Goal: Transaction & Acquisition: Purchase product/service

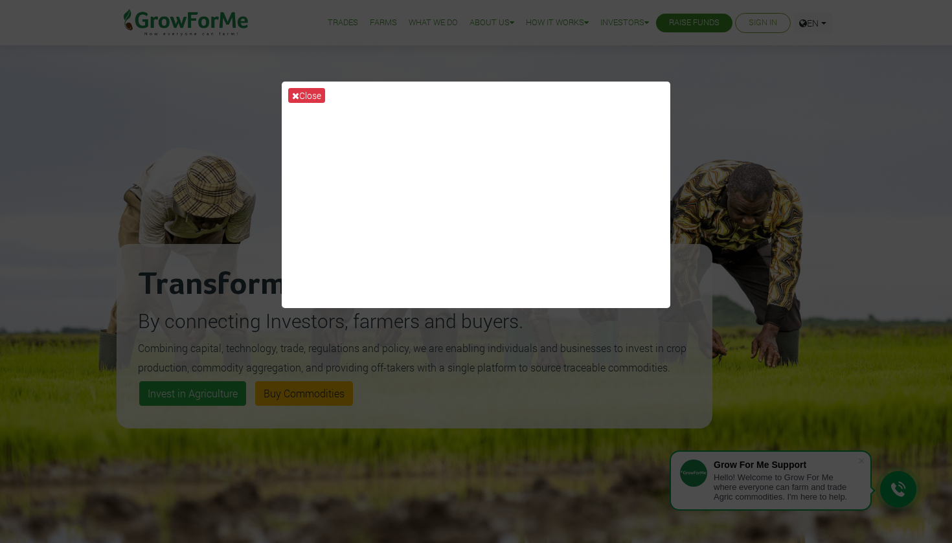
click at [729, 111] on div "Close" at bounding box center [476, 271] width 952 height 543
click at [309, 100] on button "Close" at bounding box center [306, 95] width 37 height 15
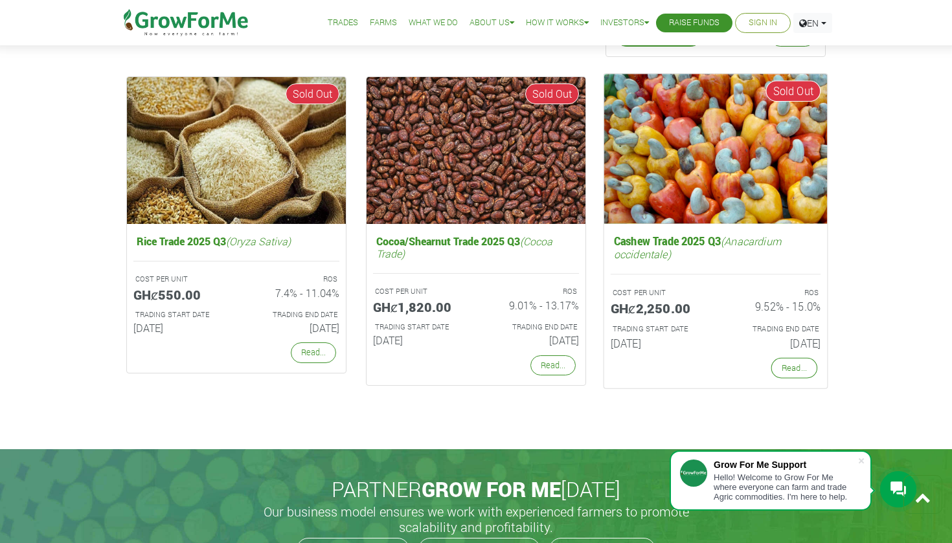
scroll to position [2499, 0]
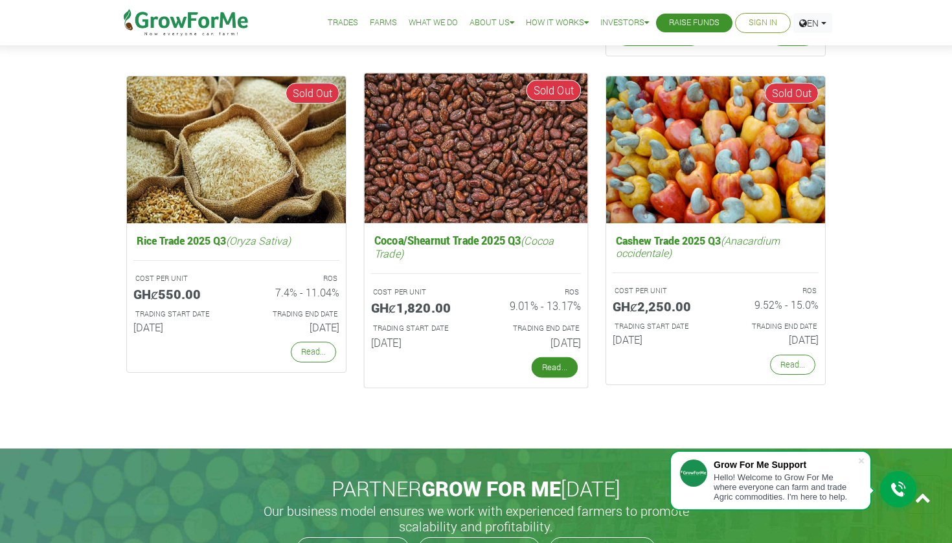
click at [556, 365] on link "Read..." at bounding box center [555, 367] width 46 height 21
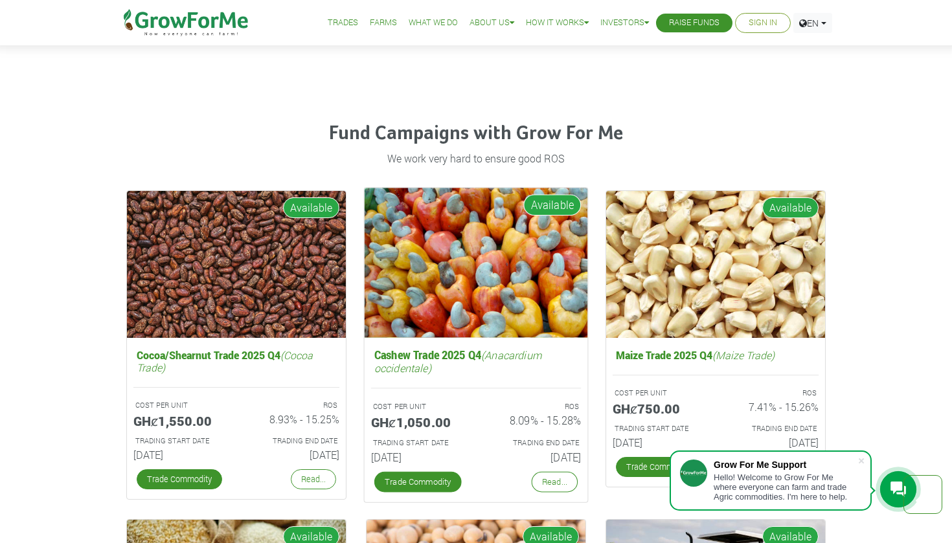
scroll to position [1727, 0]
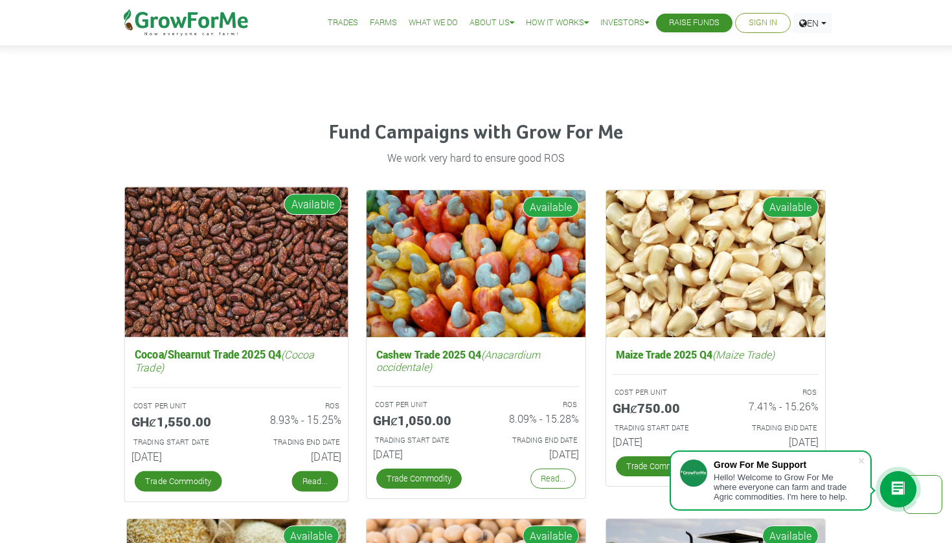
click at [321, 476] on link "Read..." at bounding box center [315, 481] width 46 height 21
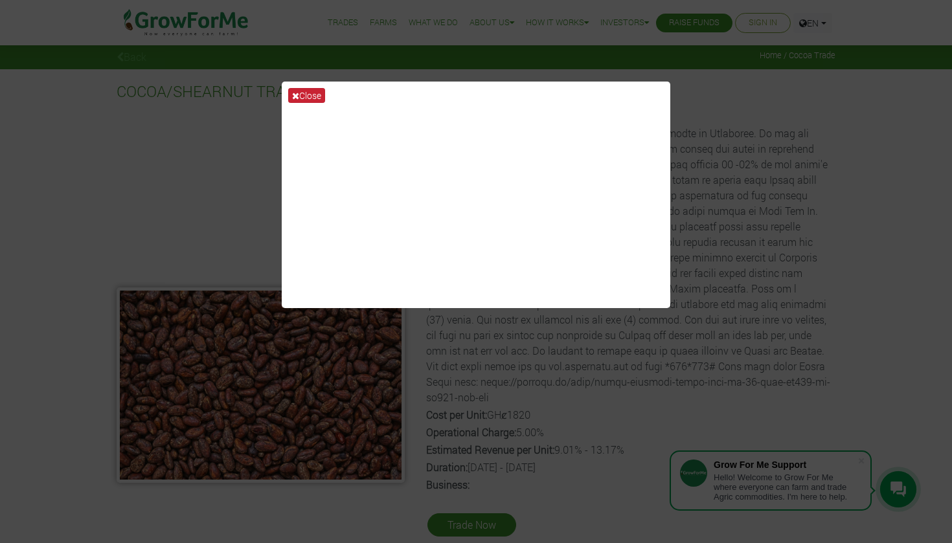
click at [313, 95] on button "Close" at bounding box center [306, 95] width 37 height 15
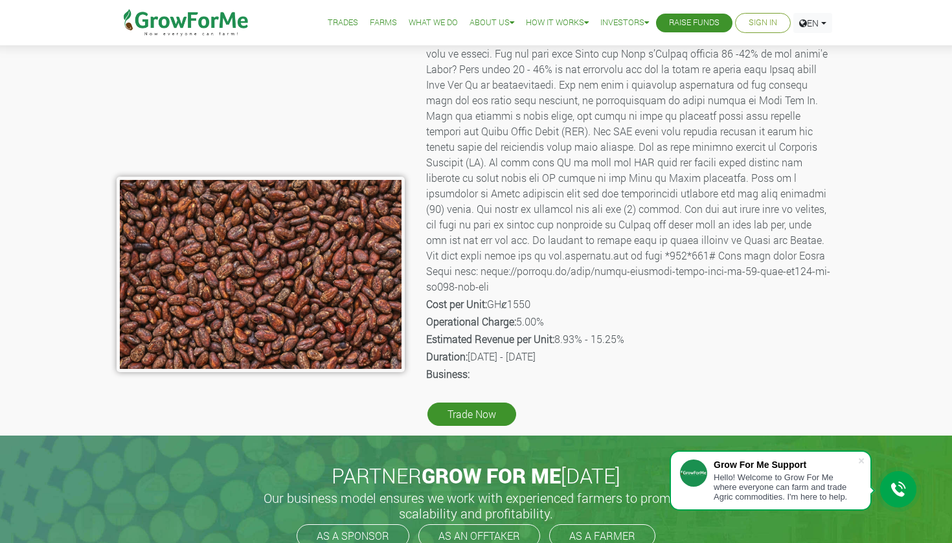
scroll to position [102, 0]
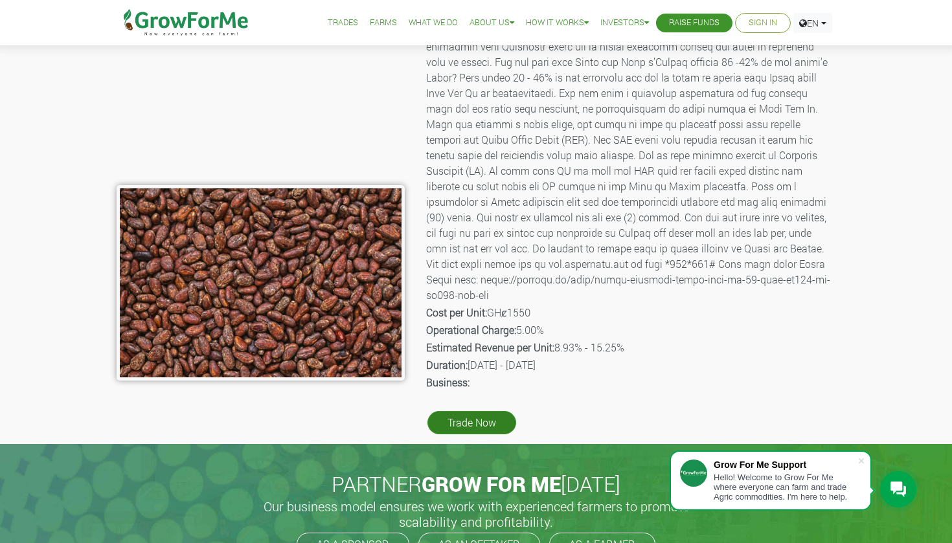
click at [491, 420] on link "Trade Now" at bounding box center [471, 422] width 89 height 23
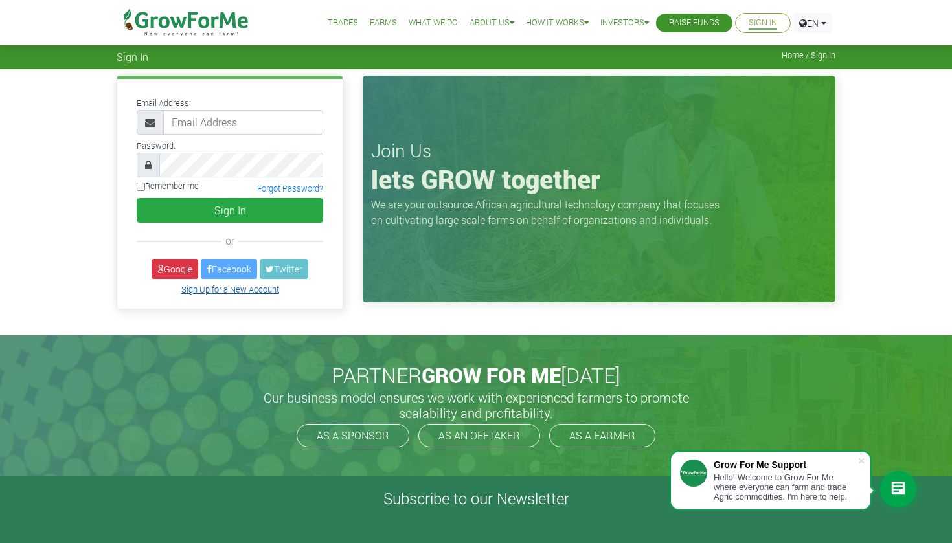
click at [240, 293] on link "Sign Up for a New Account" at bounding box center [230, 289] width 98 height 10
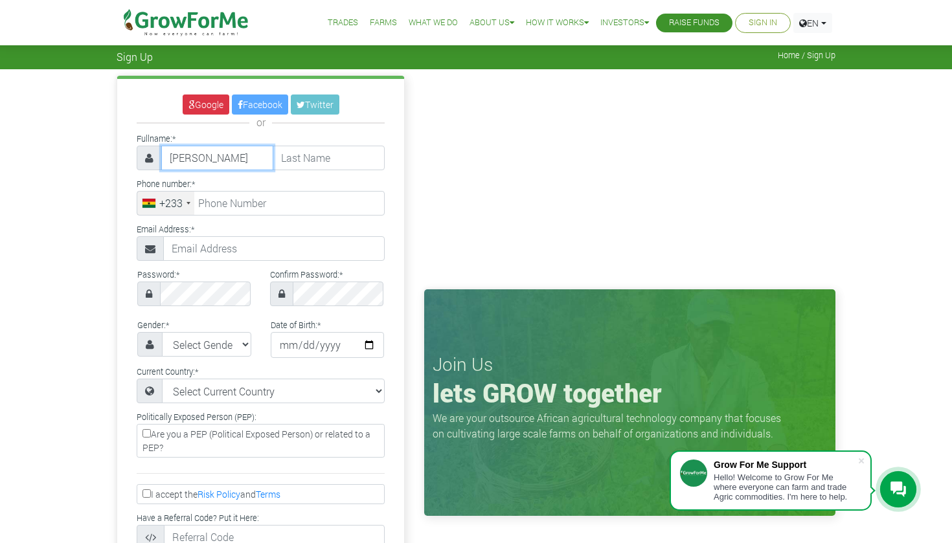
type input "Reginald"
type input "Kornortey"
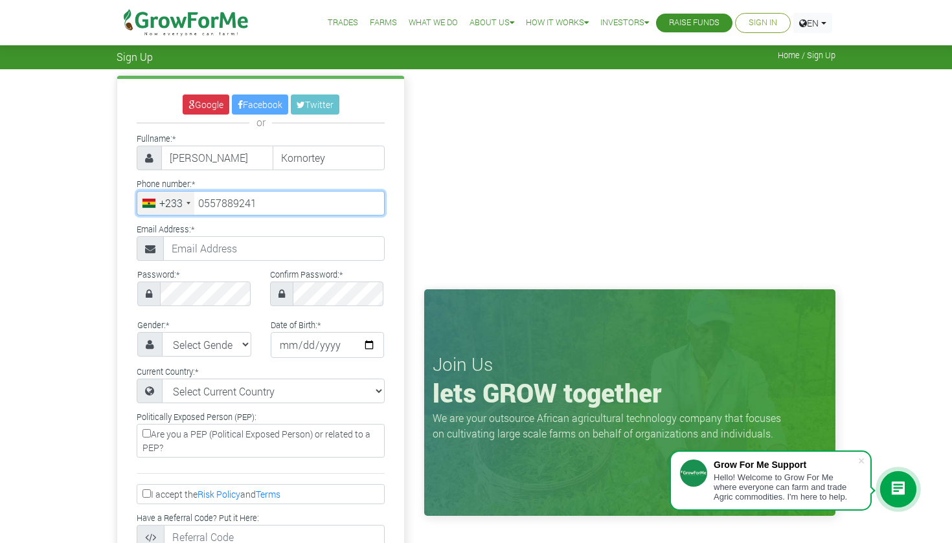
type input "55 788 9241"
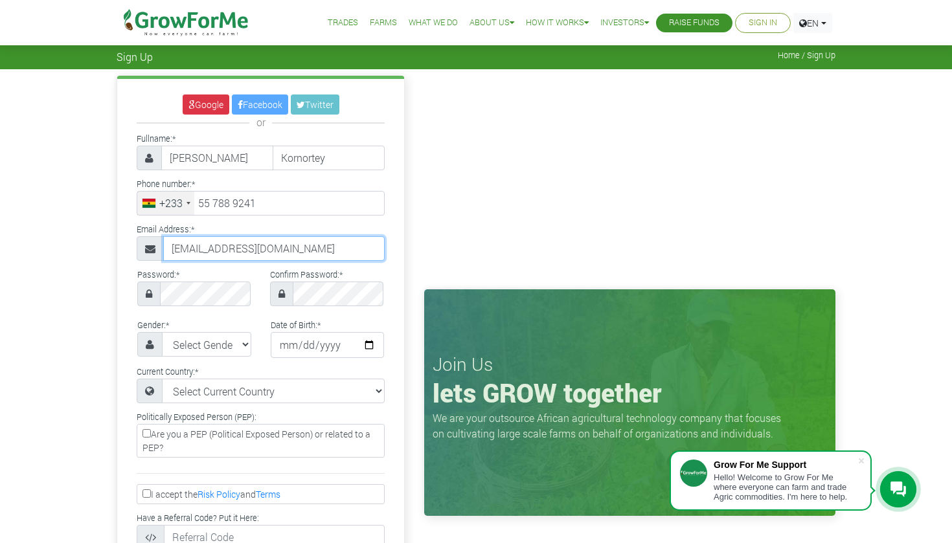
click at [238, 247] on input "rkornortey@gtmail.com" at bounding box center [273, 248] width 221 height 25
type input "rkornortey@gmail.com"
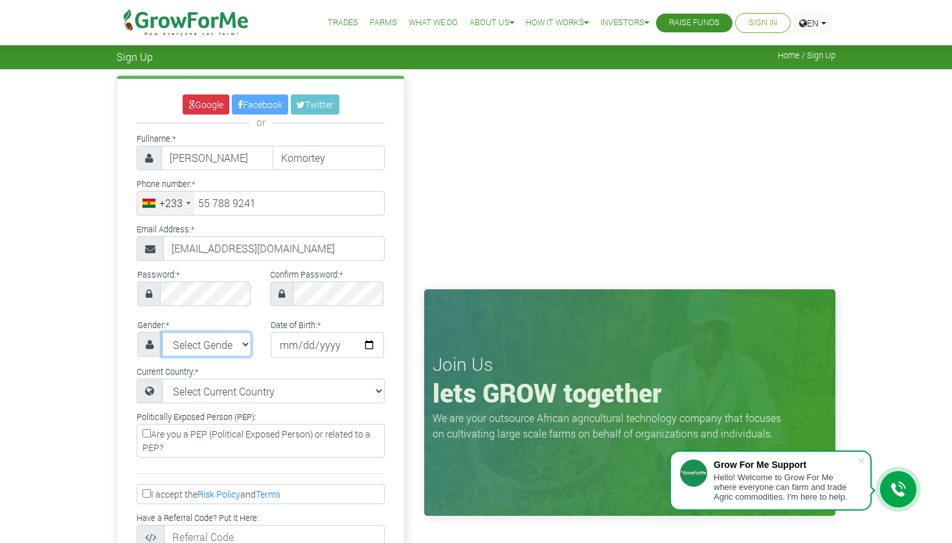
select select "Male"
click at [271, 346] on input "date" at bounding box center [328, 345] width 114 height 26
type input "2000-03-18"
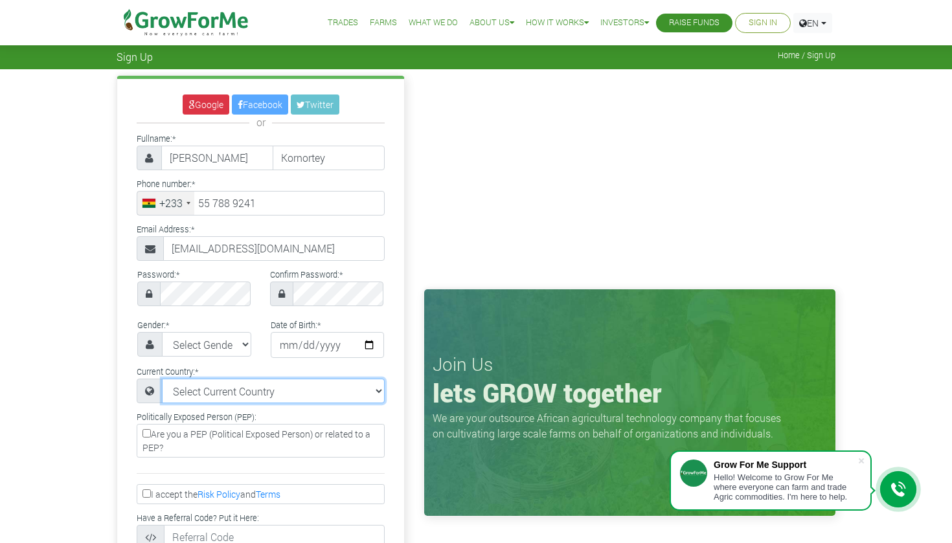
select select "United Kingdom"
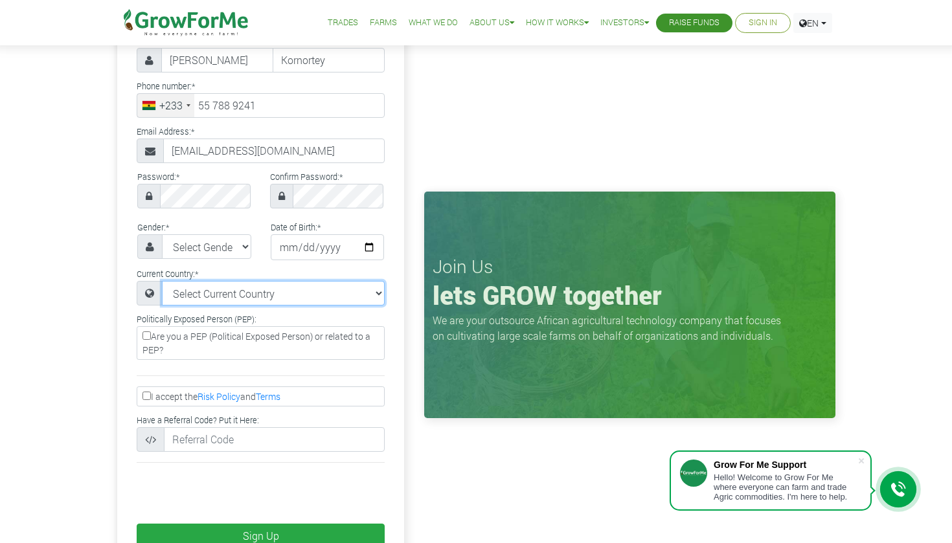
scroll to position [106, 0]
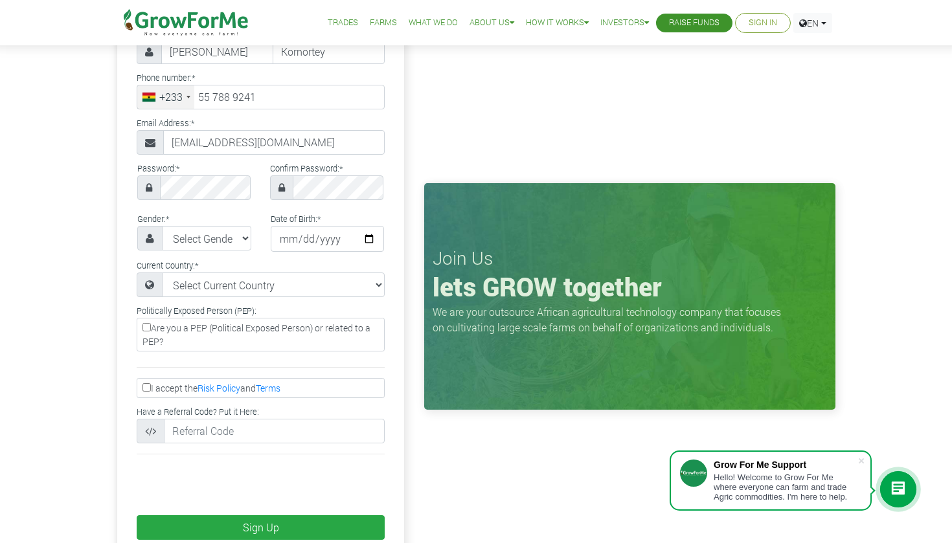
click at [148, 392] on input "I accept the Risk Policy and Terms" at bounding box center [146, 387] width 8 height 8
checkbox input "true"
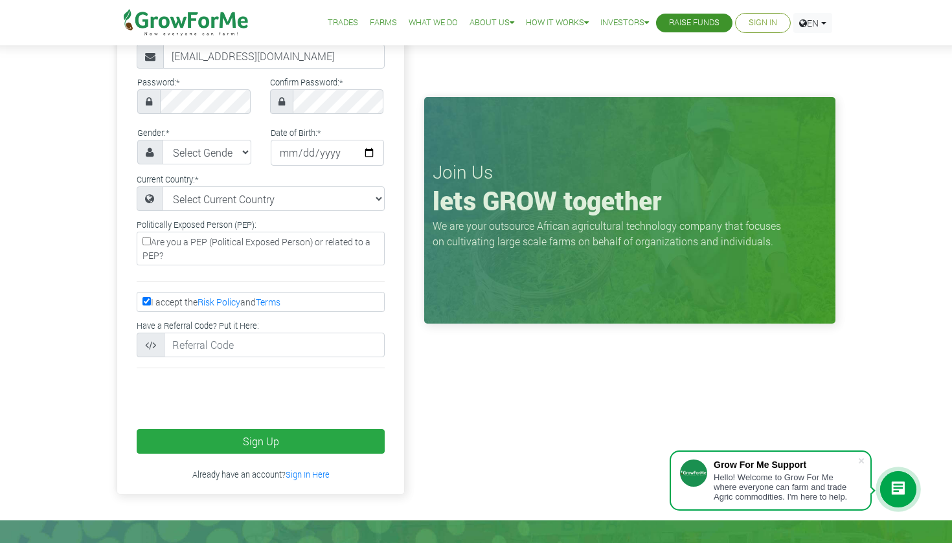
scroll to position [197, 0]
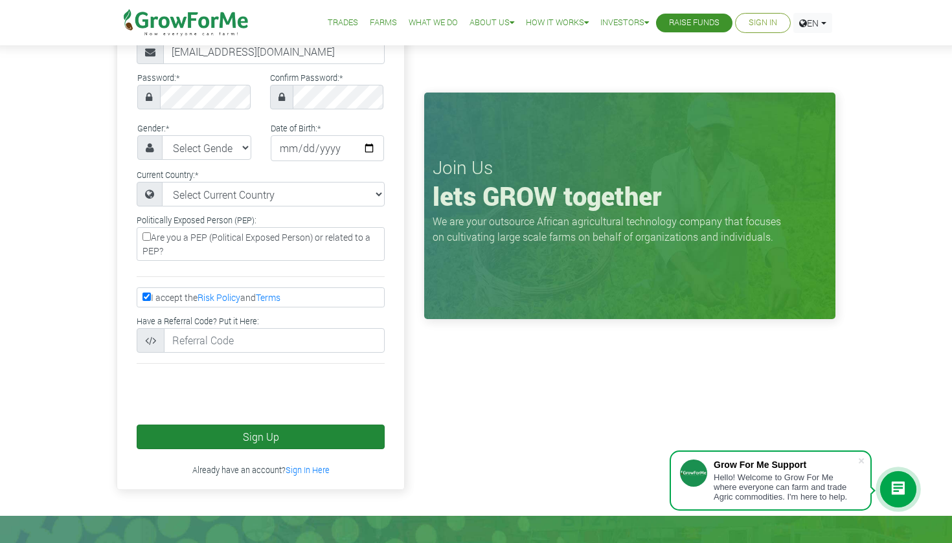
click at [345, 447] on button "Sign Up" at bounding box center [261, 437] width 248 height 25
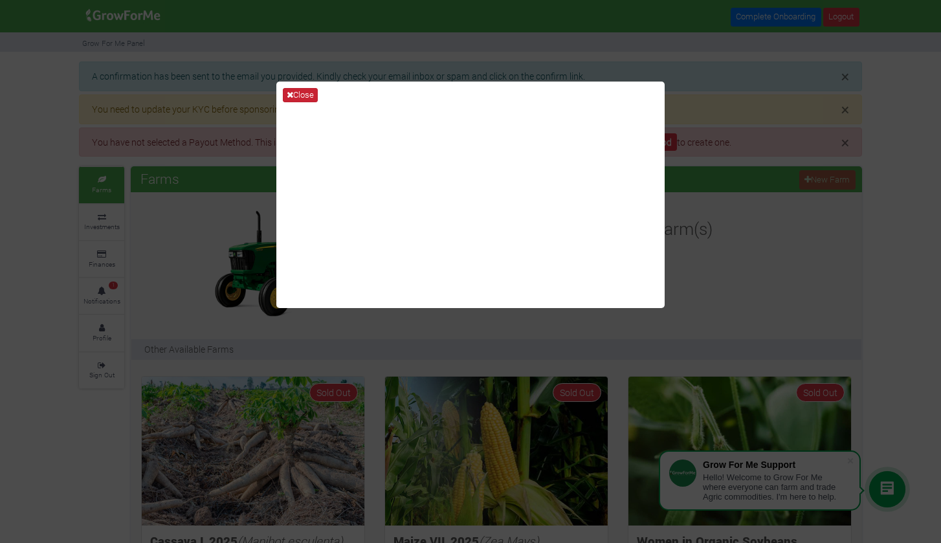
click at [287, 98] on icon at bounding box center [290, 95] width 6 height 8
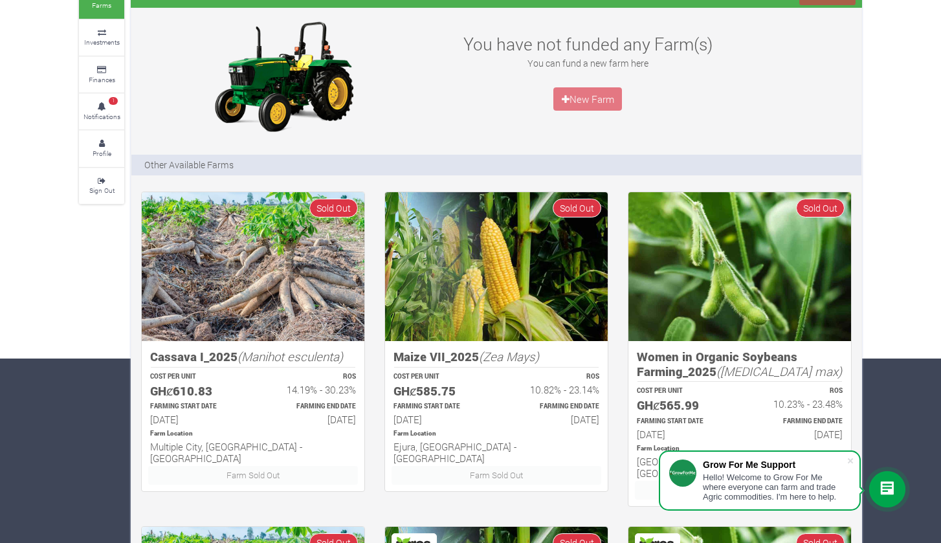
scroll to position [192, 0]
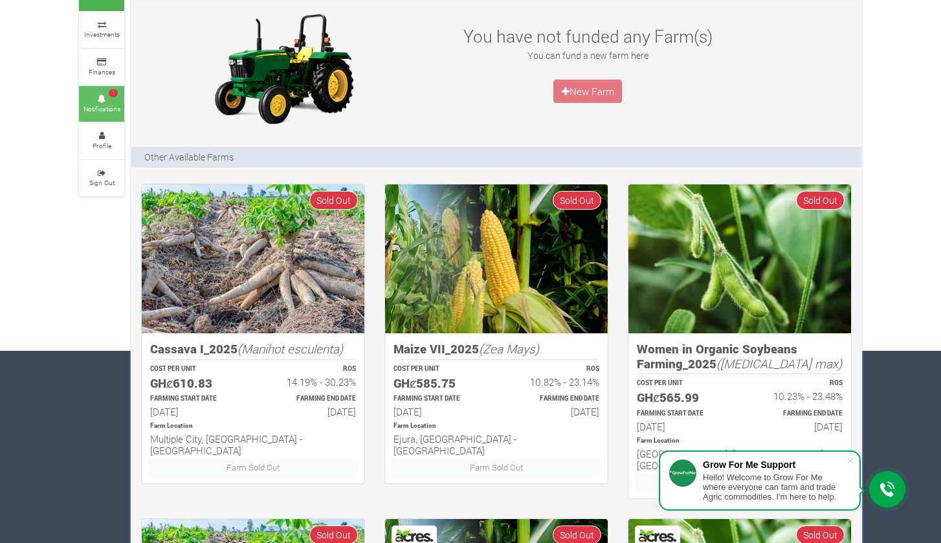
click at [104, 96] on icon at bounding box center [101, 99] width 39 height 6
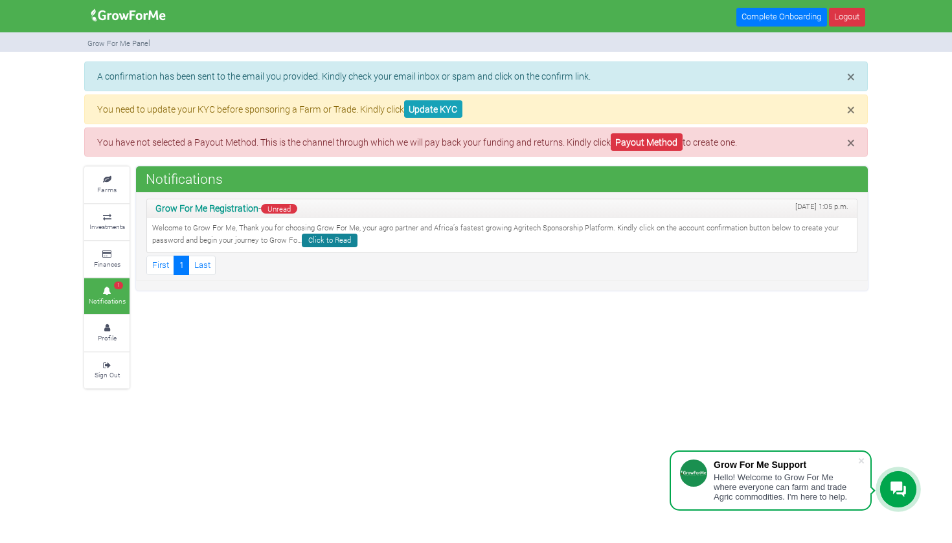
click at [329, 237] on link "Click to Read" at bounding box center [330, 241] width 56 height 14
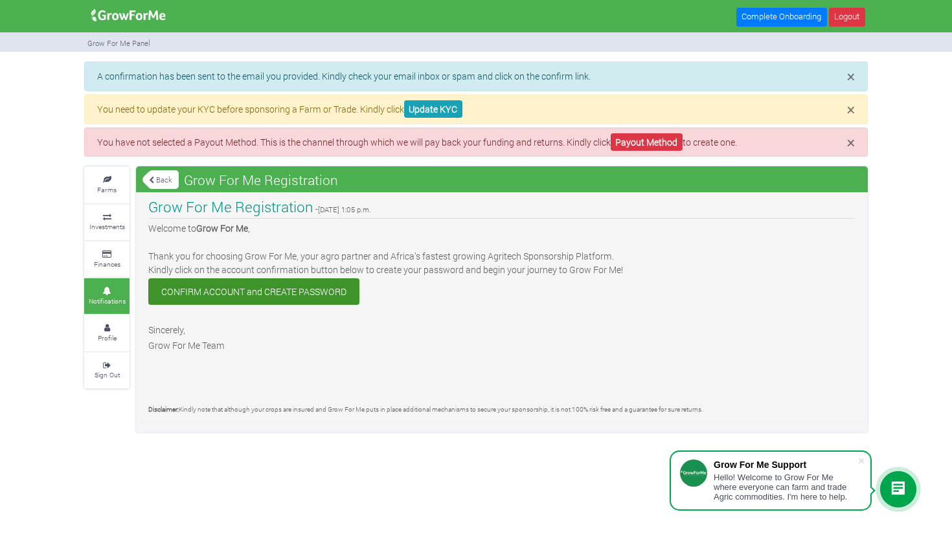
click at [267, 289] on link "CONFIRM ACCOUNT and CREATE PASSWORD" at bounding box center [253, 291] width 211 height 27
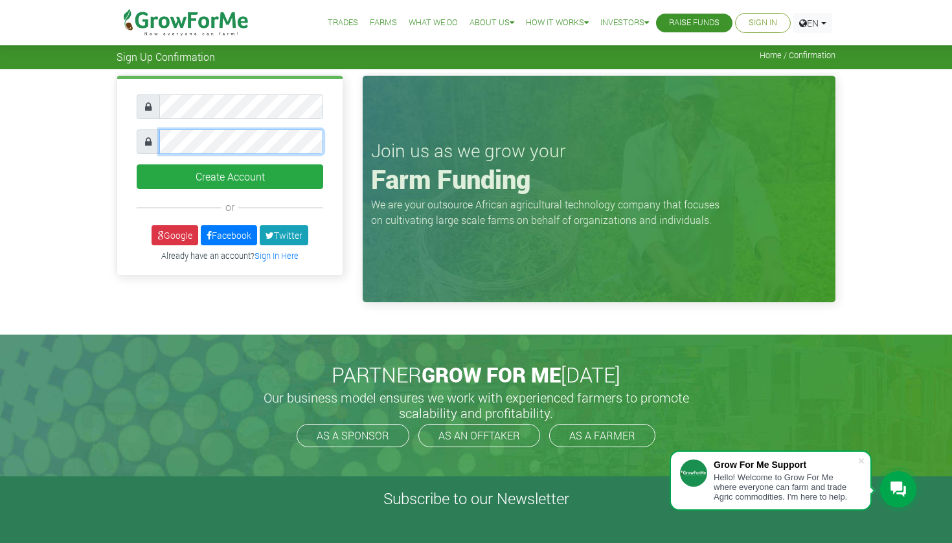
click at [230, 177] on button "Create Account" at bounding box center [230, 176] width 186 height 25
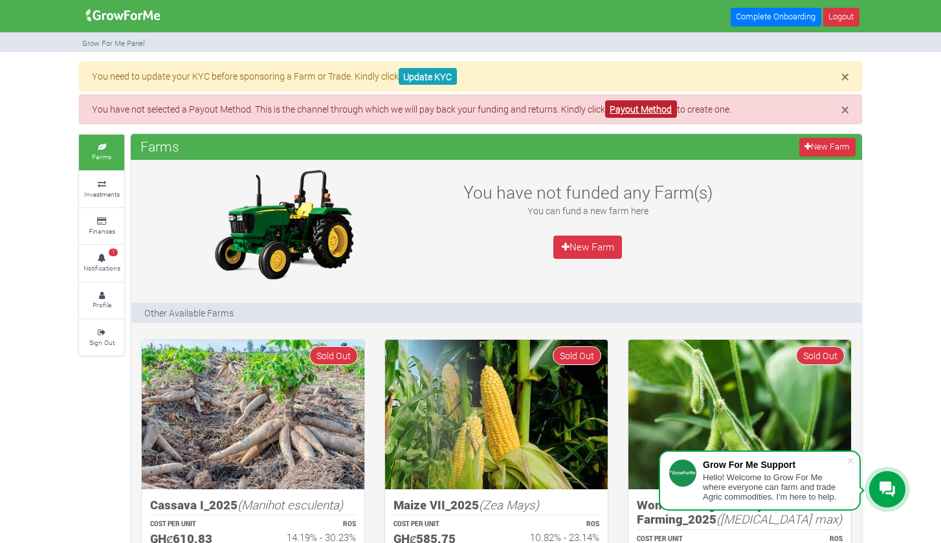
click at [649, 106] on link "Payout Method" at bounding box center [641, 108] width 72 height 17
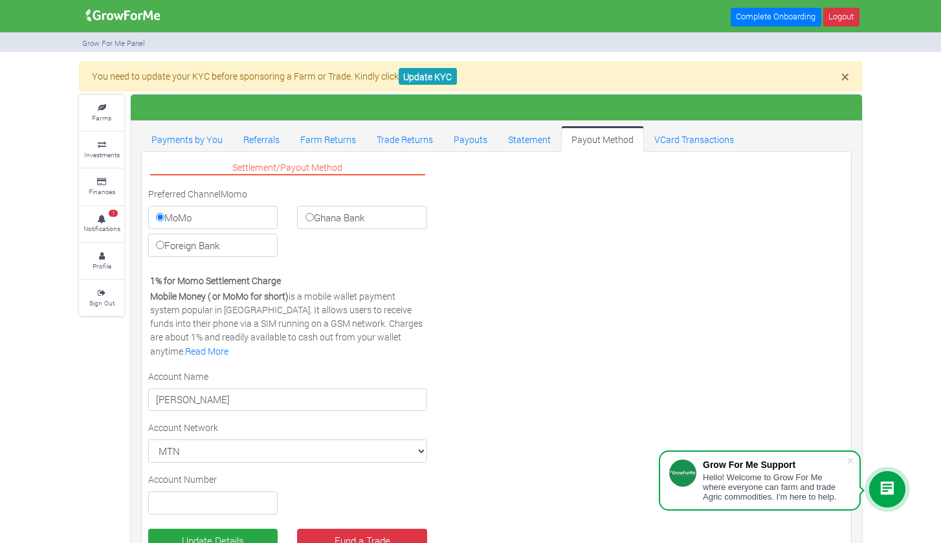
click at [330, 214] on label "Ghana Bank" at bounding box center [361, 217] width 129 height 23
click at [314, 214] on input "Ghana Bank" at bounding box center [310, 217] width 8 height 8
radio input "true"
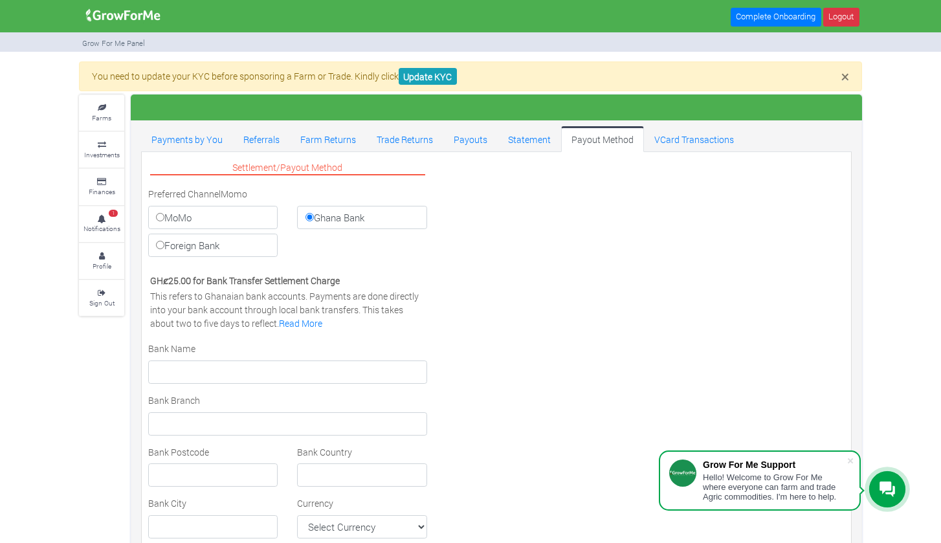
click at [227, 219] on label "MoMo" at bounding box center [212, 217] width 129 height 23
click at [164, 219] on input "MoMo" at bounding box center [160, 217] width 8 height 8
radio input "true"
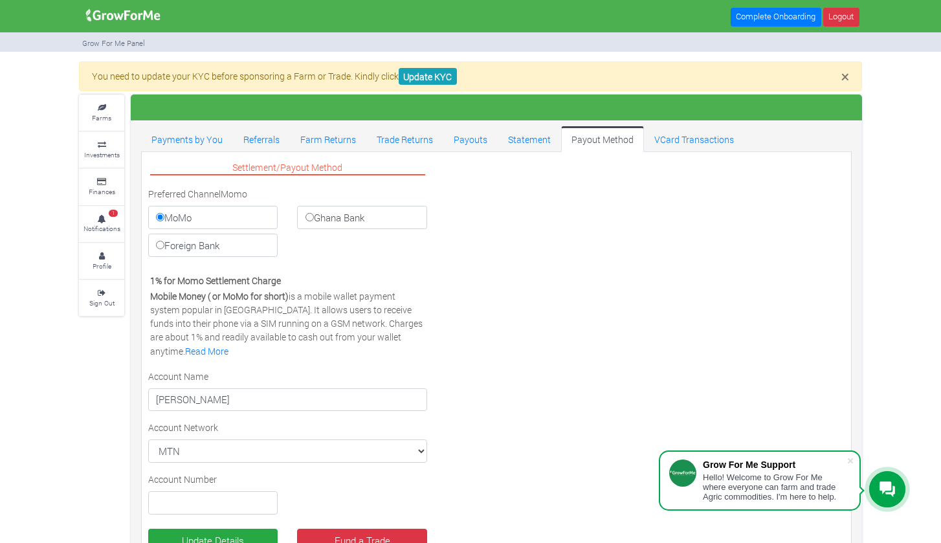
click at [352, 219] on label "Ghana Bank" at bounding box center [361, 217] width 129 height 23
click at [314, 219] on input "Ghana Bank" at bounding box center [310, 217] width 8 height 8
radio input "true"
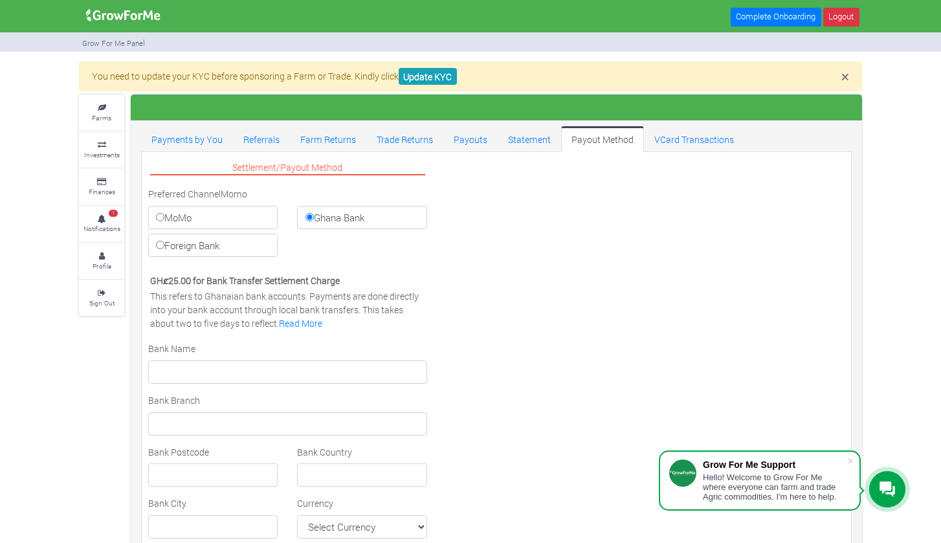
click at [237, 251] on label "Foreign Bank" at bounding box center [212, 245] width 129 height 23
click at [164, 249] on input "Foreign Bank" at bounding box center [160, 245] width 8 height 8
radio input "true"
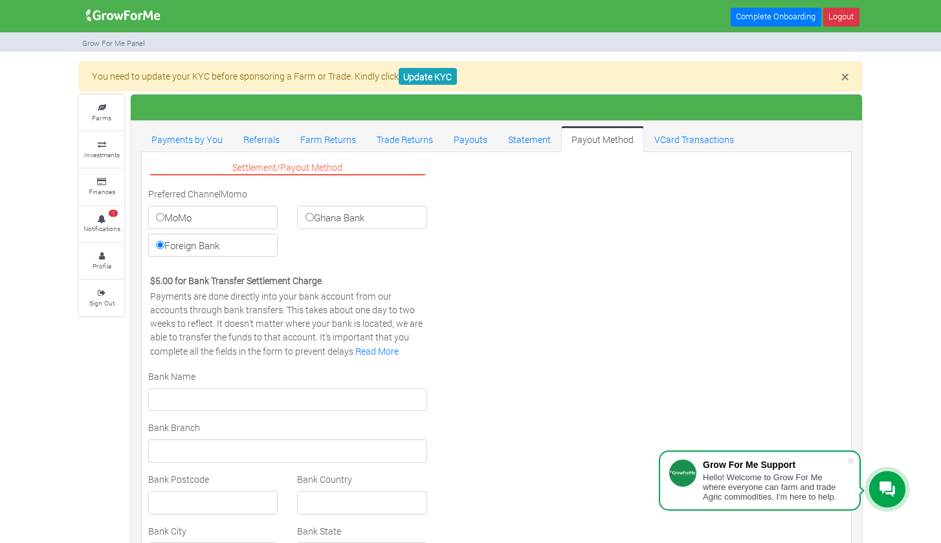
click at [354, 219] on label "Ghana Bank" at bounding box center [361, 217] width 129 height 23
click at [314, 219] on input "Ghana Bank" at bounding box center [310, 217] width 8 height 8
radio input "true"
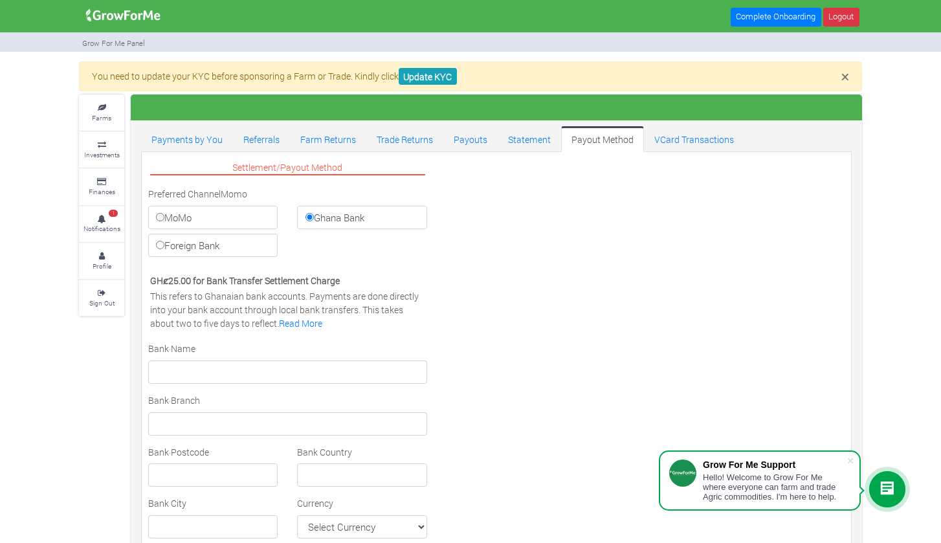
click at [243, 213] on label "MoMo" at bounding box center [212, 217] width 129 height 23
click at [164, 213] on input "MoMo" at bounding box center [160, 217] width 8 height 8
radio input "true"
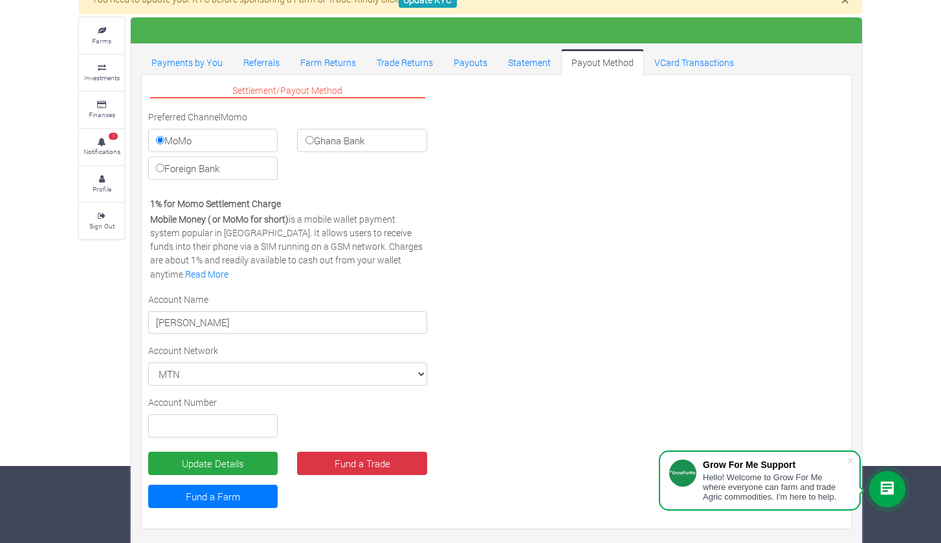
scroll to position [76, 0]
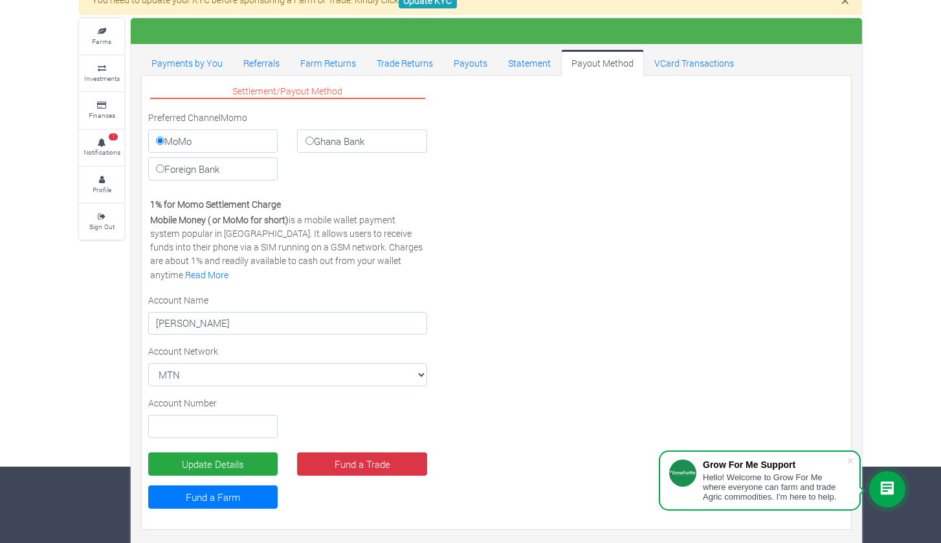
click at [347, 143] on label "Ghana Bank" at bounding box center [361, 140] width 129 height 23
click at [314, 143] on input "Ghana Bank" at bounding box center [310, 141] width 8 height 8
radio input "true"
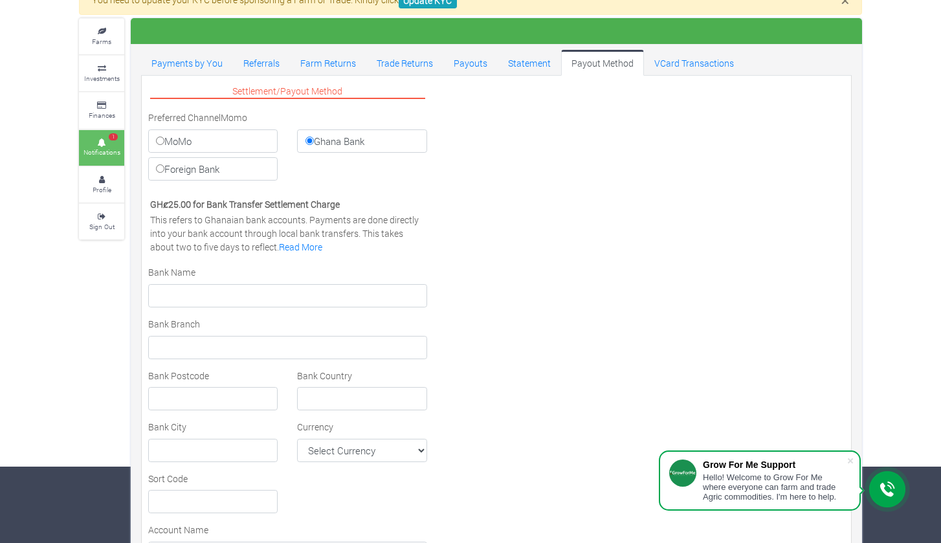
click at [118, 148] on small "Notifications" at bounding box center [102, 152] width 37 height 9
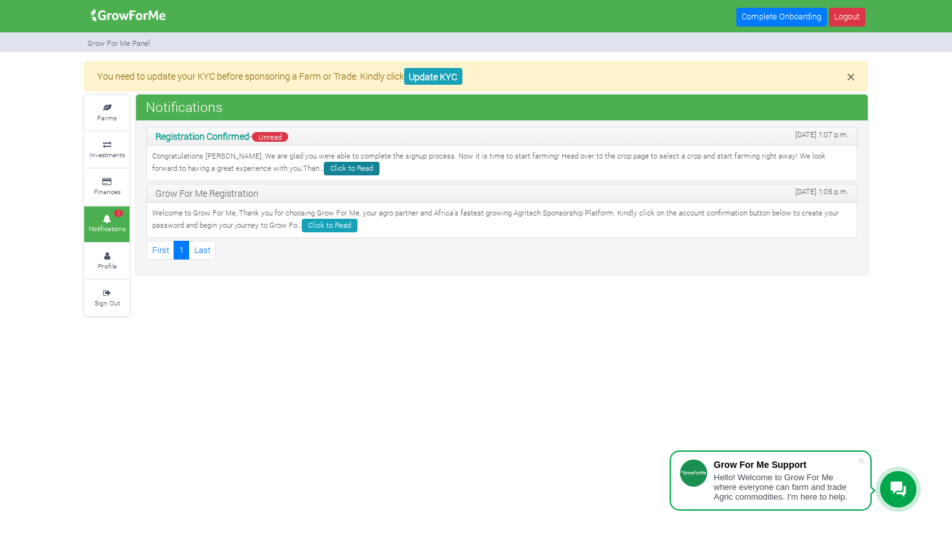
click at [324, 168] on link "Click to Read" at bounding box center [352, 169] width 56 height 14
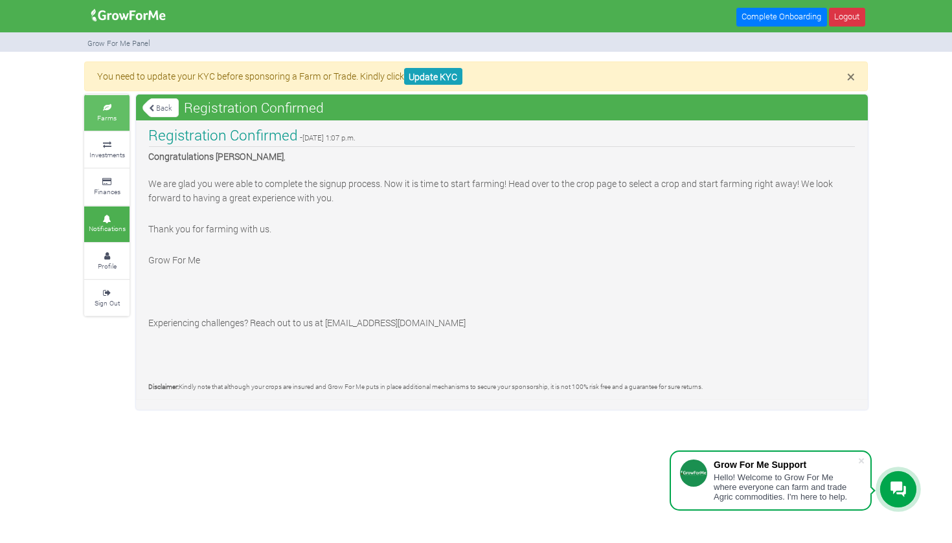
click at [106, 118] on small "Farms" at bounding box center [106, 117] width 19 height 9
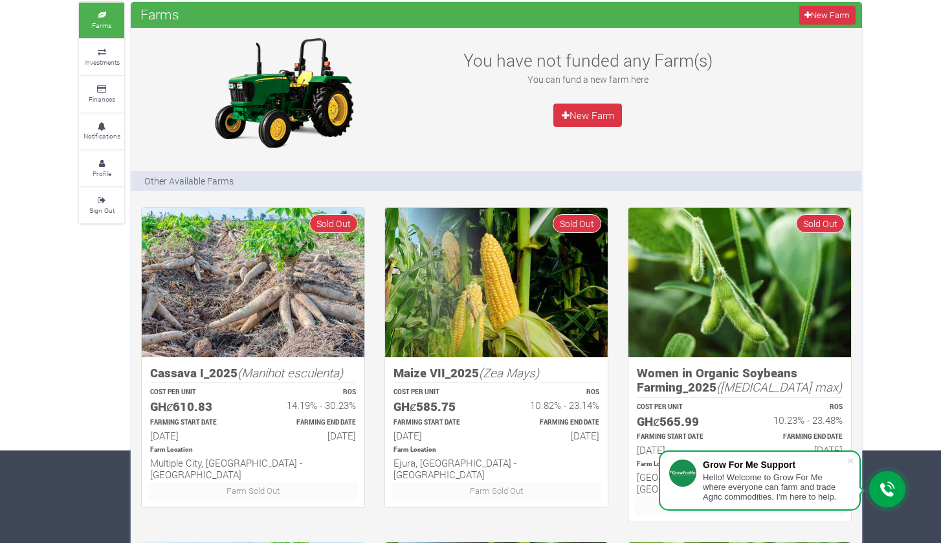
scroll to position [95, 0]
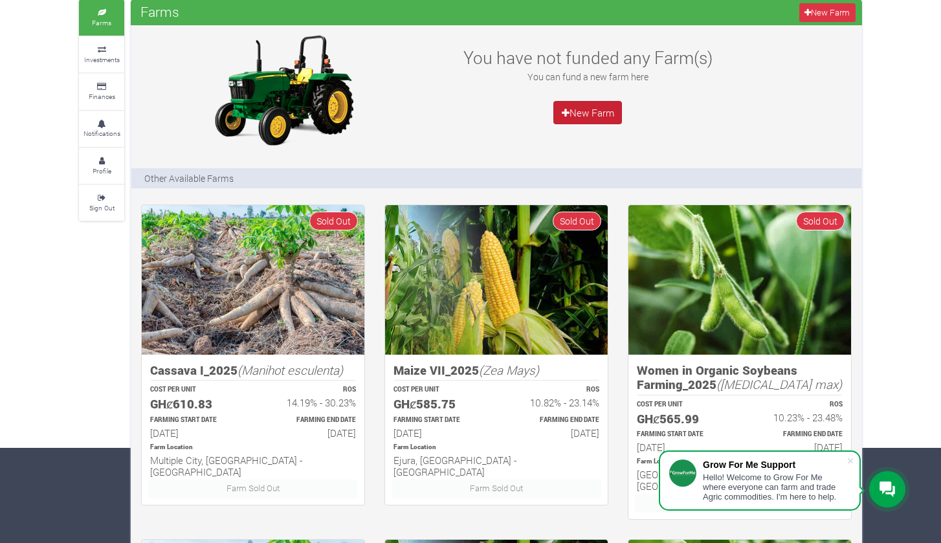
click at [601, 106] on link "New Farm" at bounding box center [588, 112] width 69 height 23
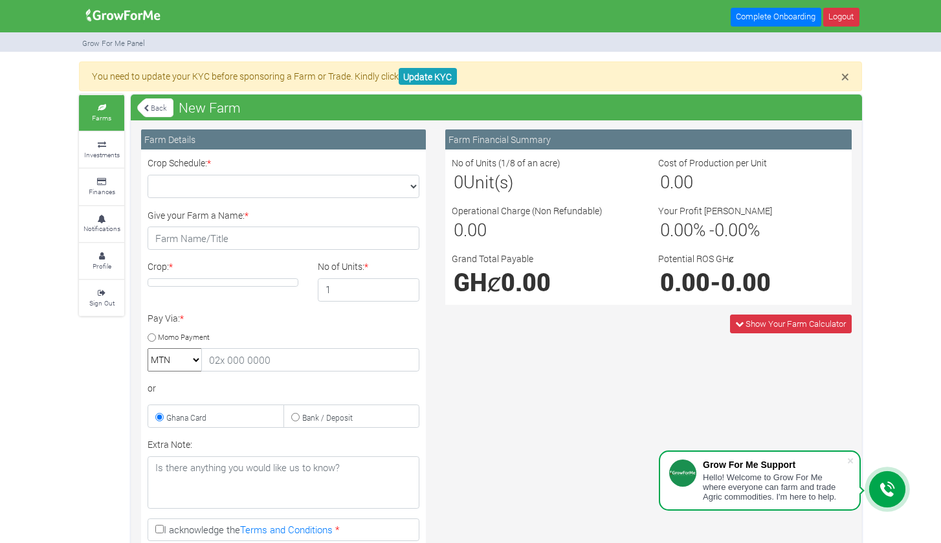
click at [422, 189] on div "Crop Schedule: *" at bounding box center [283, 177] width 291 height 42
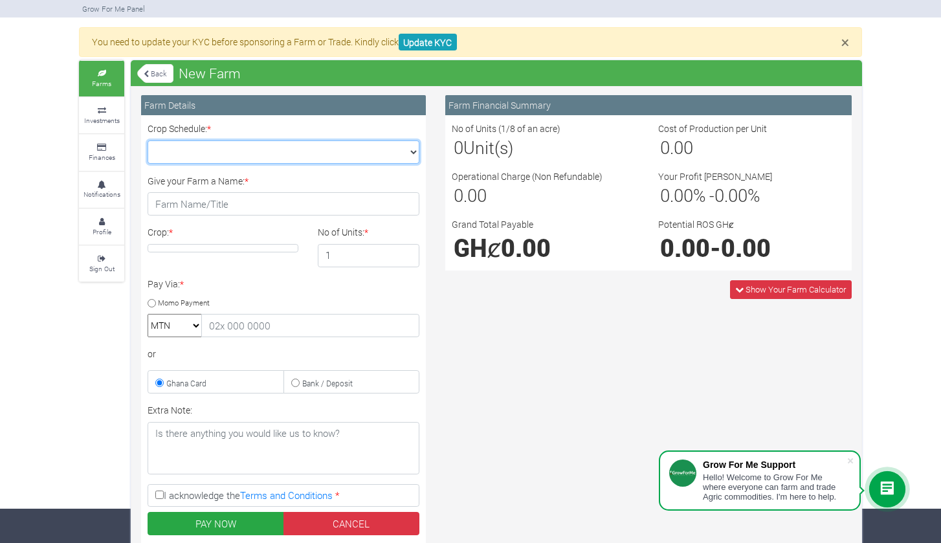
scroll to position [36, 0]
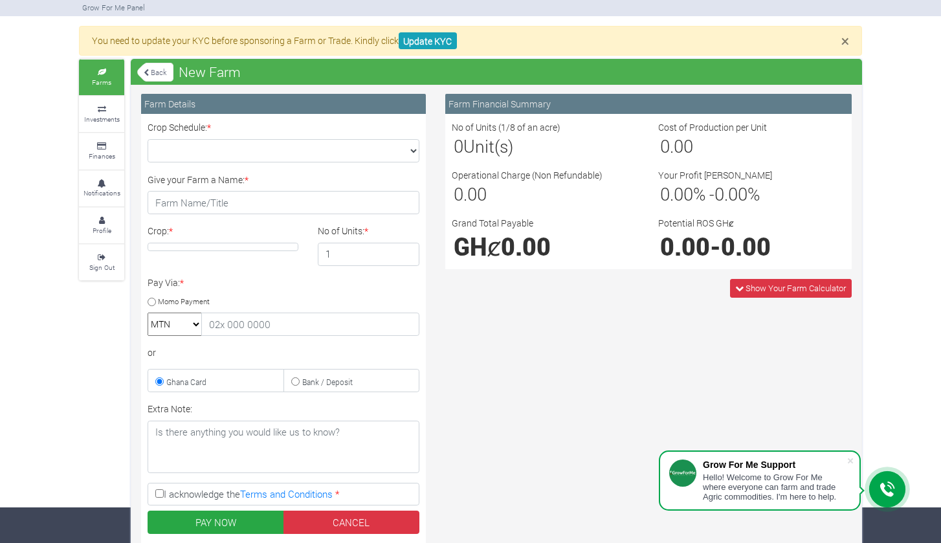
click at [242, 248] on h4 at bounding box center [223, 247] width 151 height 8
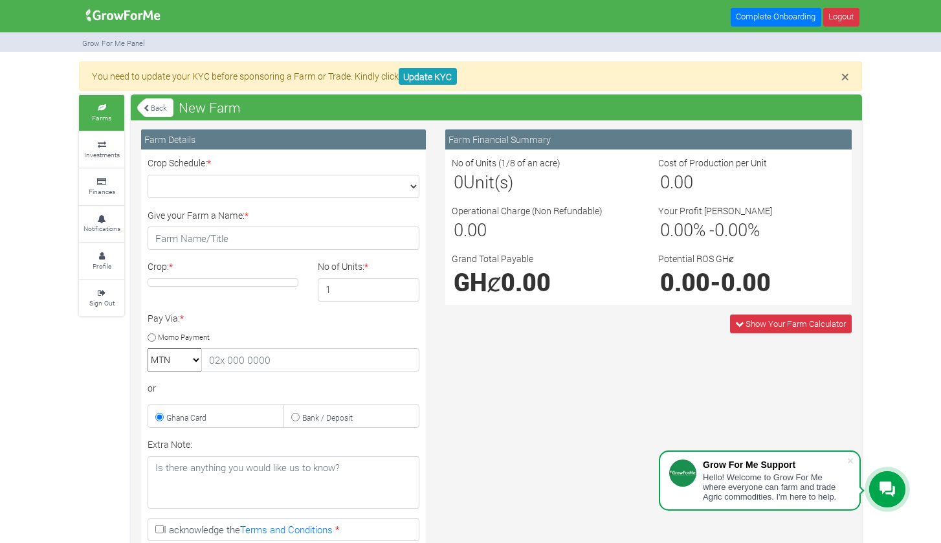
scroll to position [0, 0]
click at [164, 111] on link "Back" at bounding box center [155, 107] width 36 height 21
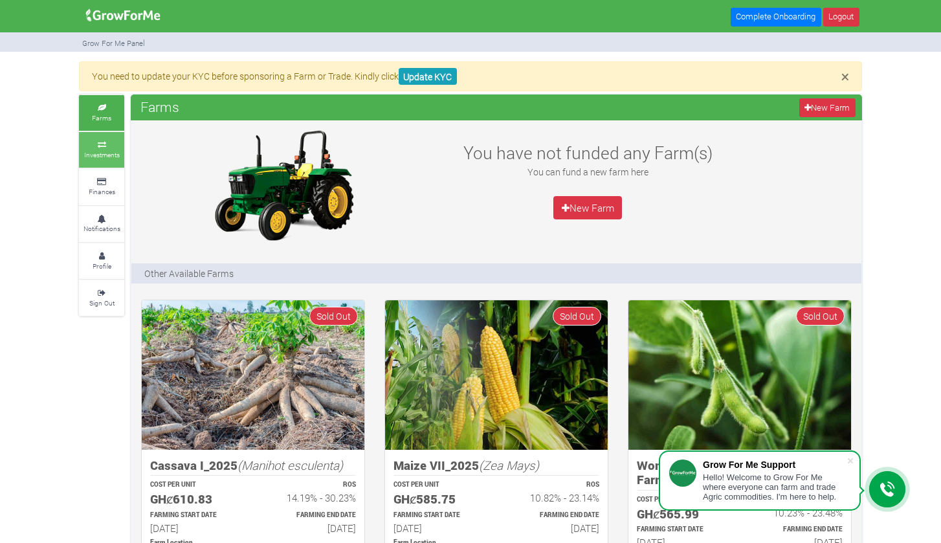
click at [104, 153] on small "Investments" at bounding box center [102, 154] width 36 height 9
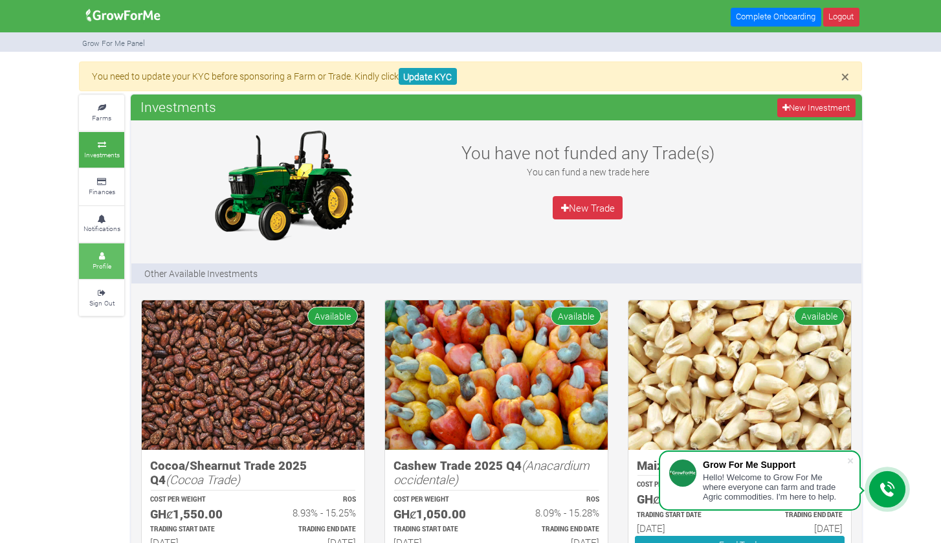
click at [117, 255] on link "Profile" at bounding box center [101, 261] width 45 height 36
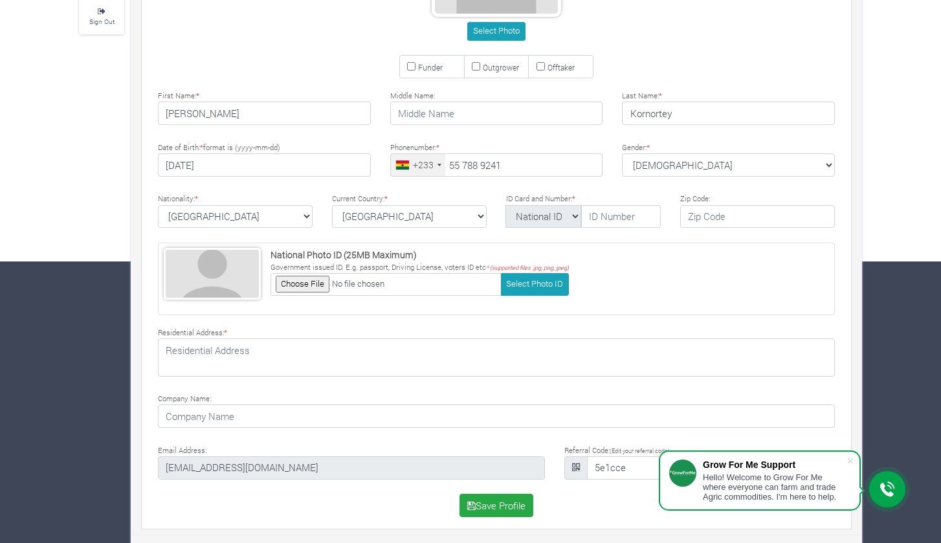
scroll to position [281, 0]
click at [848, 462] on span at bounding box center [850, 461] width 13 height 13
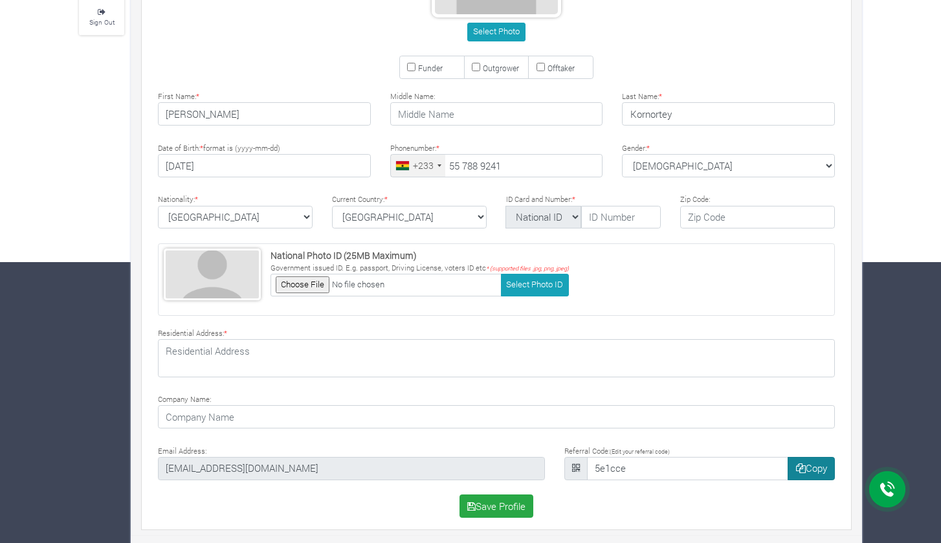
click at [811, 469] on button "Copy" at bounding box center [811, 468] width 47 height 23
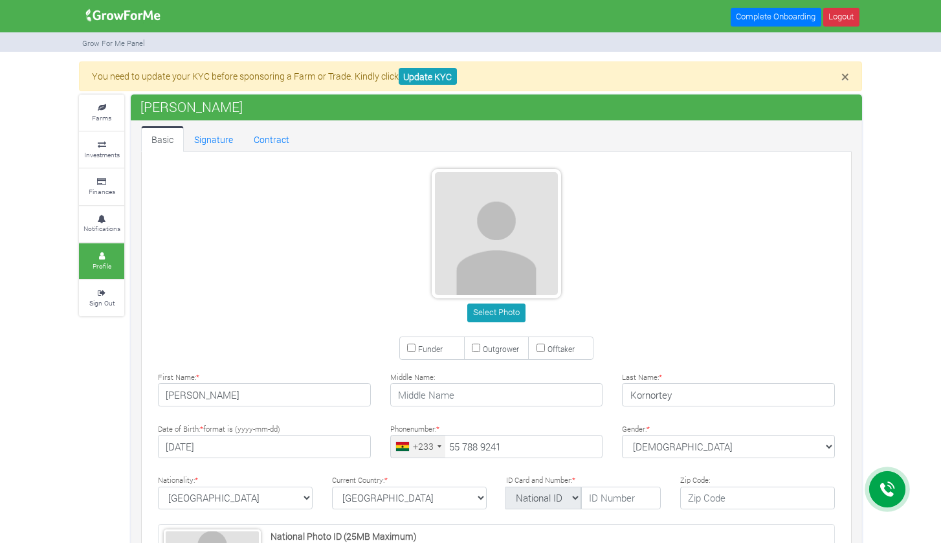
scroll to position [0, 0]
click at [104, 187] on small "Finances" at bounding box center [102, 191] width 27 height 9
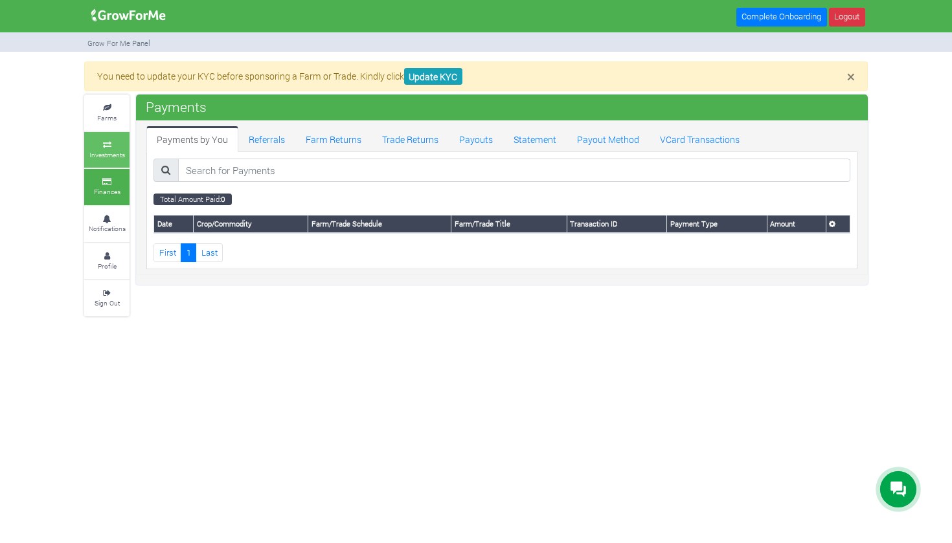
click at [101, 143] on icon at bounding box center [106, 145] width 39 height 6
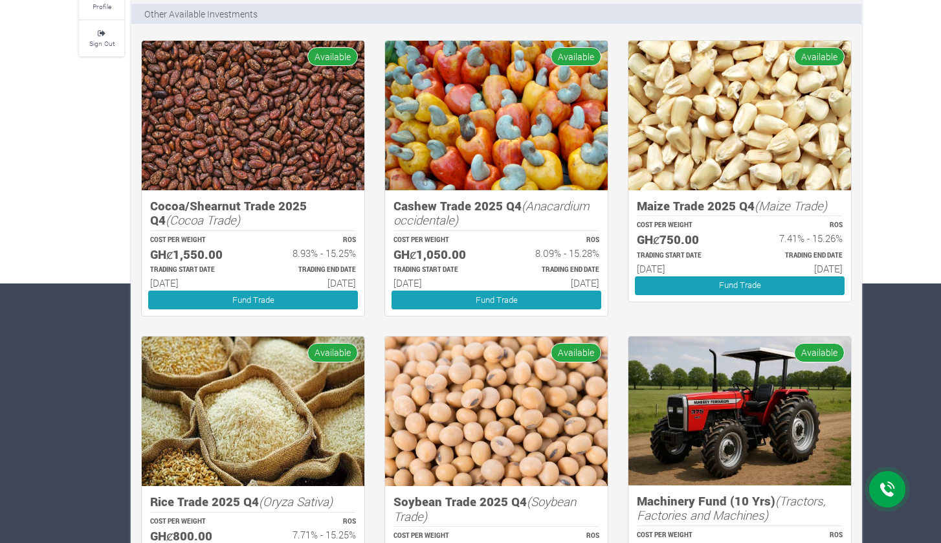
scroll to position [261, 0]
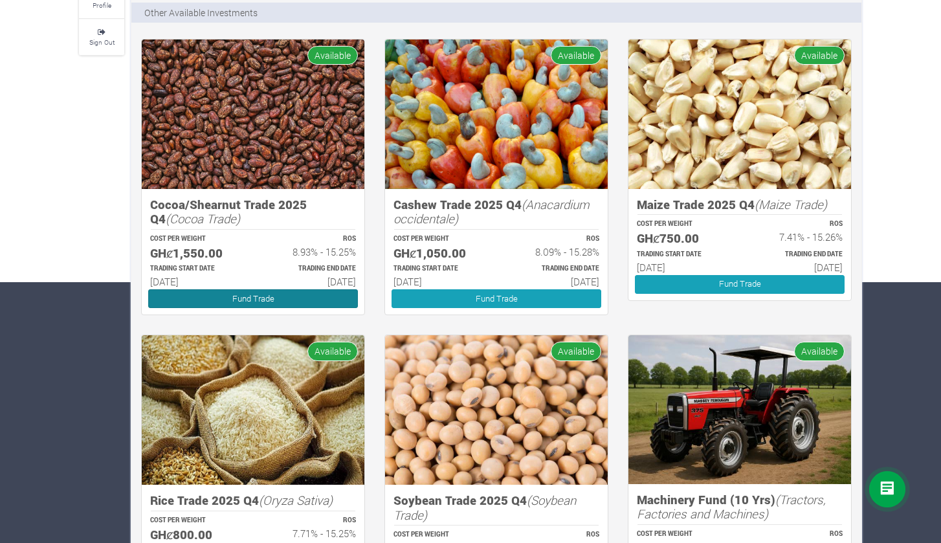
click at [293, 299] on link "Fund Trade" at bounding box center [253, 298] width 210 height 19
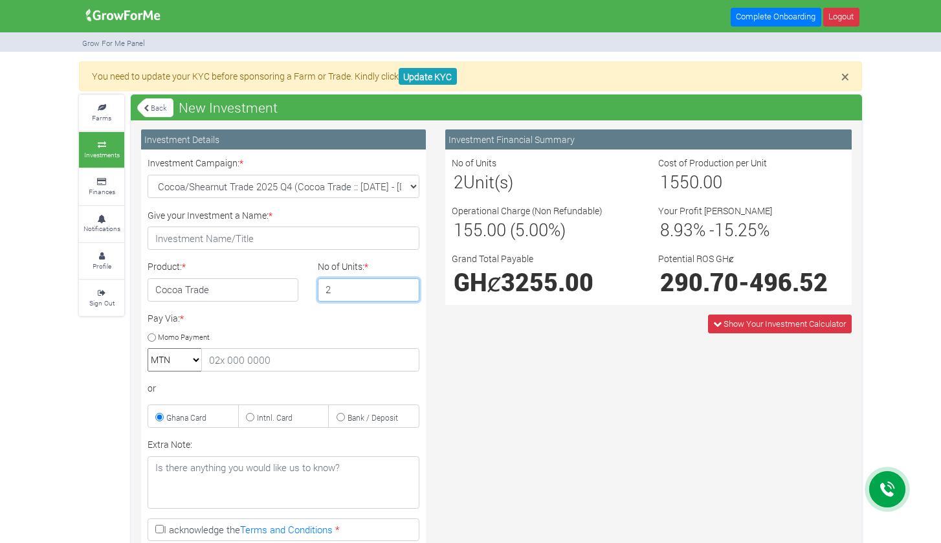
click at [407, 286] on input "2" at bounding box center [369, 289] width 102 height 23
click at [407, 286] on input "3" at bounding box center [369, 289] width 102 height 23
click at [407, 286] on input "4" at bounding box center [369, 289] width 102 height 23
click at [407, 286] on input "5" at bounding box center [369, 289] width 102 height 23
click at [407, 286] on input "6" at bounding box center [369, 289] width 102 height 23
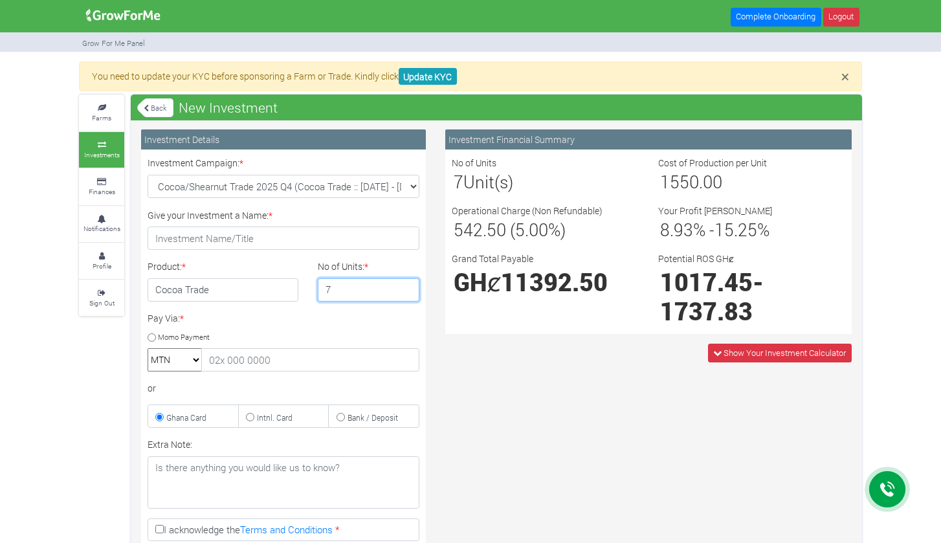
click at [407, 286] on input "7" at bounding box center [369, 289] width 102 height 23
click at [408, 286] on input "8" at bounding box center [369, 289] width 102 height 23
click at [408, 286] on input "9" at bounding box center [369, 289] width 102 height 23
type input "10"
click at [408, 286] on input "10" at bounding box center [369, 289] width 102 height 23
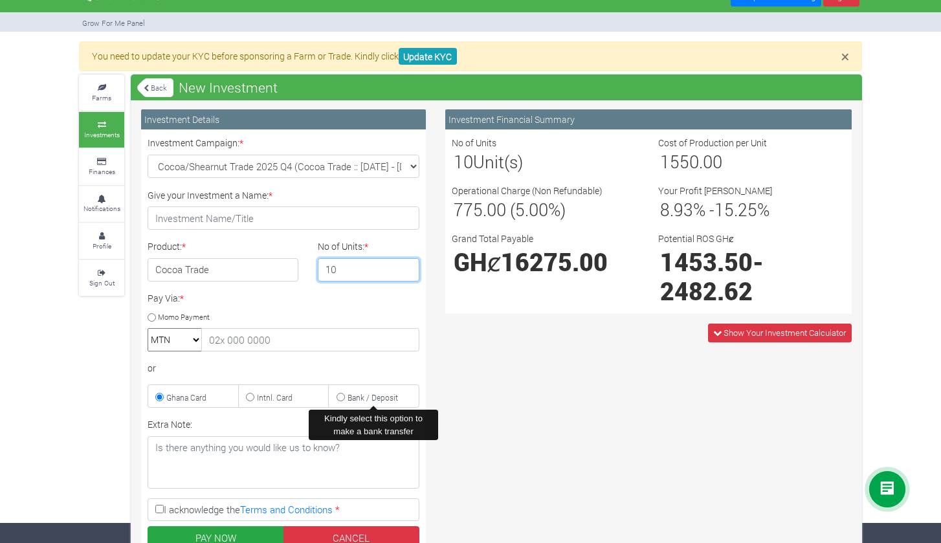
scroll to position [10, 0]
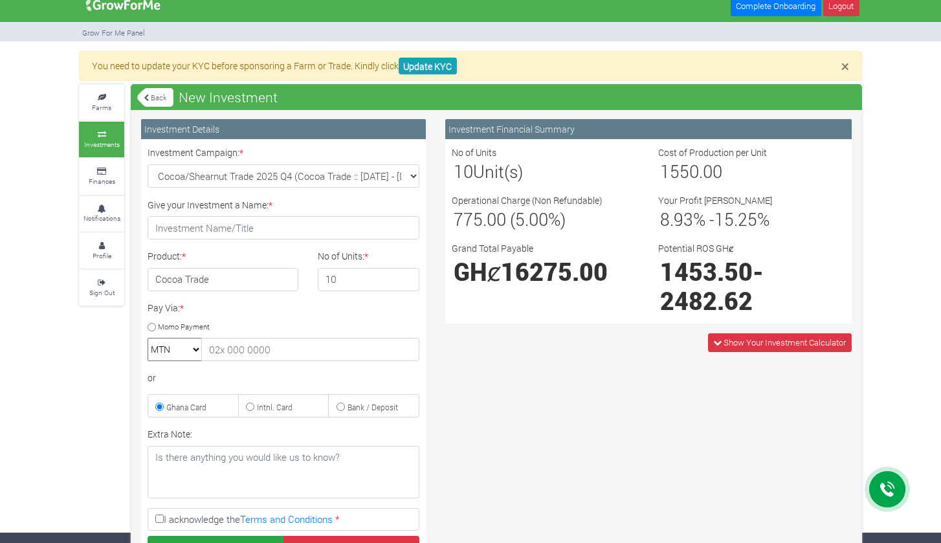
click at [152, 102] on link "Back" at bounding box center [155, 97] width 36 height 21
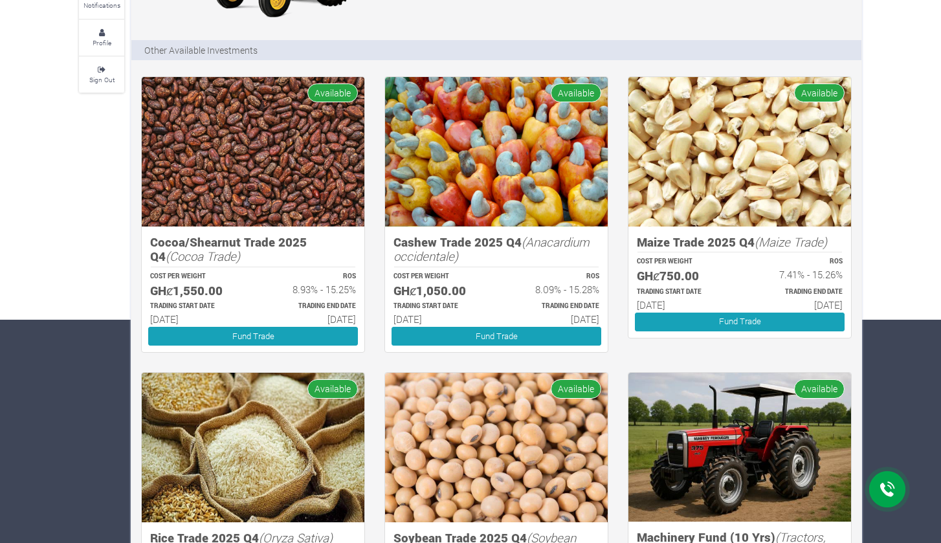
scroll to position [253, 0]
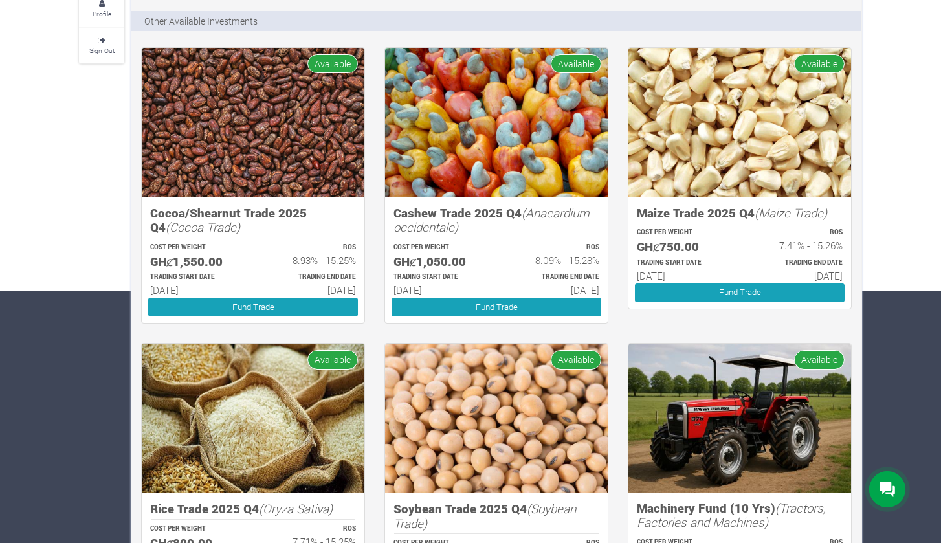
click at [707, 409] on img at bounding box center [740, 418] width 223 height 148
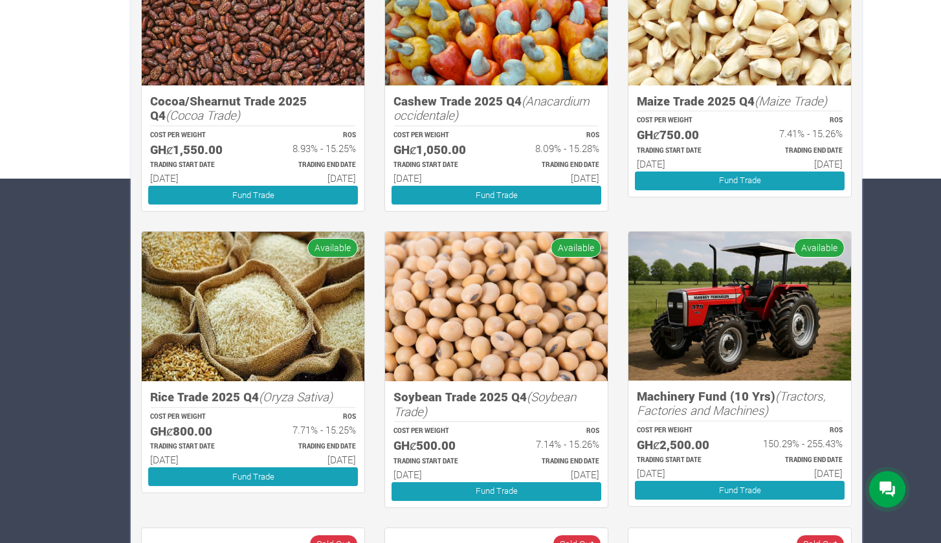
scroll to position [377, 0]
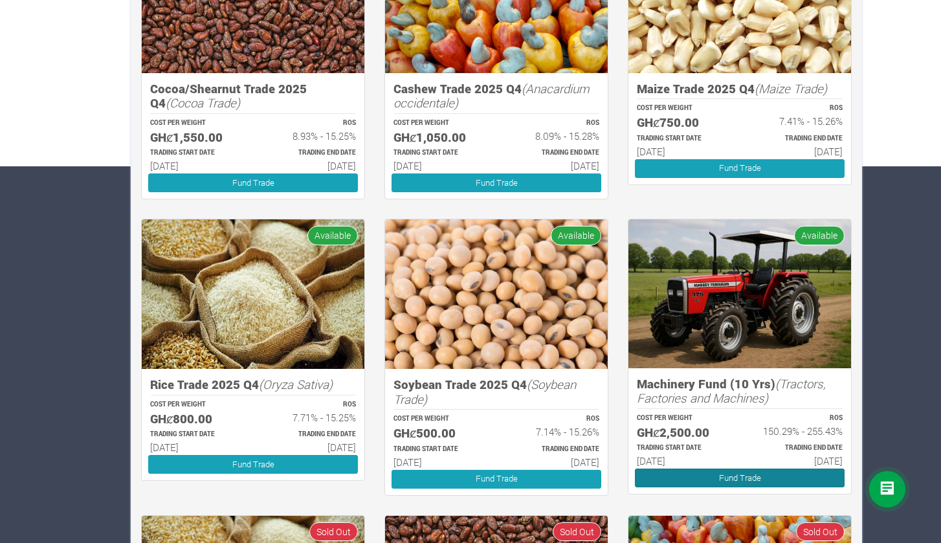
click at [738, 469] on link "Fund Trade" at bounding box center [740, 478] width 210 height 19
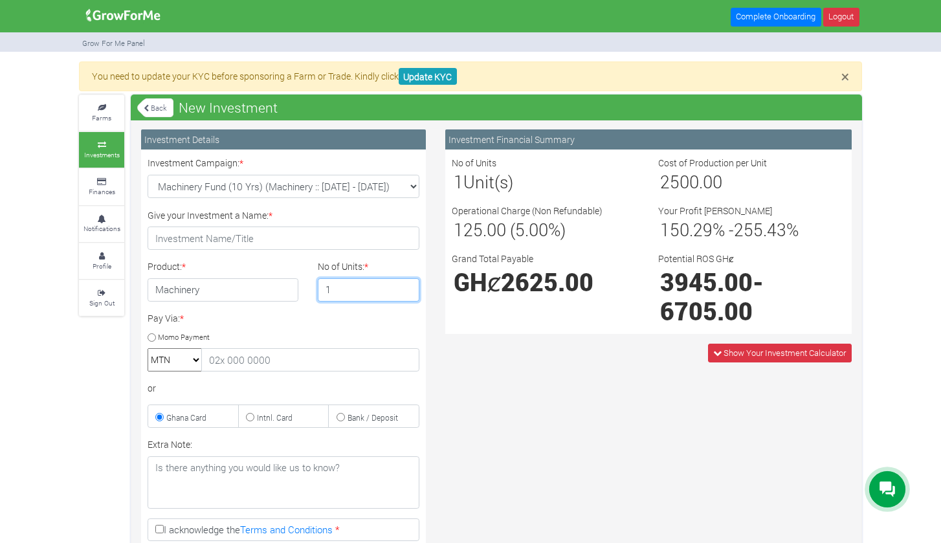
click at [407, 289] on input "1" at bounding box center [369, 289] width 102 height 23
click at [406, 286] on input "2" at bounding box center [369, 289] width 102 height 23
click at [406, 286] on input "3" at bounding box center [369, 289] width 102 height 23
click at [406, 286] on input "4" at bounding box center [369, 289] width 102 height 23
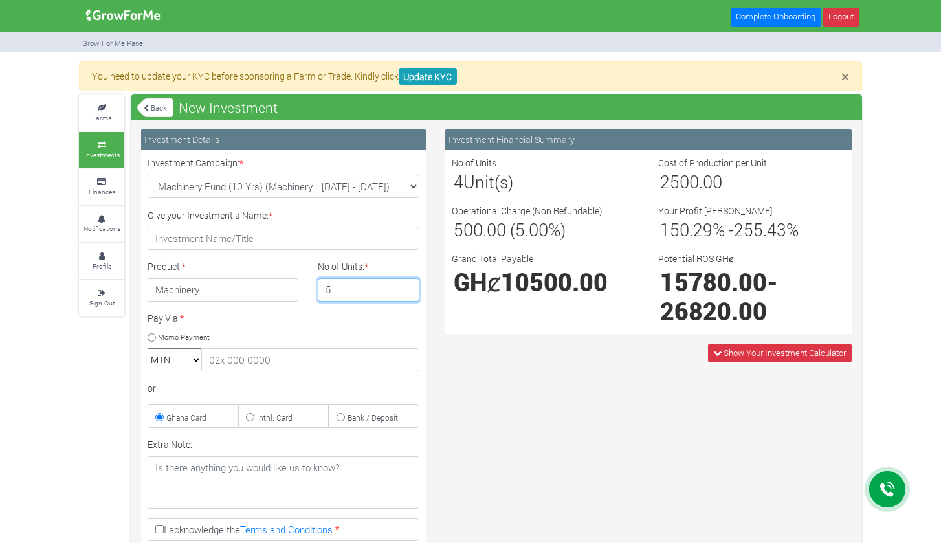
click at [406, 286] on input "5" at bounding box center [369, 289] width 102 height 23
click at [406, 286] on input "6" at bounding box center [369, 289] width 102 height 23
click at [406, 286] on input "7" at bounding box center [369, 289] width 102 height 23
click at [406, 286] on input "8" at bounding box center [369, 289] width 102 height 23
click at [406, 286] on input "9" at bounding box center [369, 289] width 102 height 23
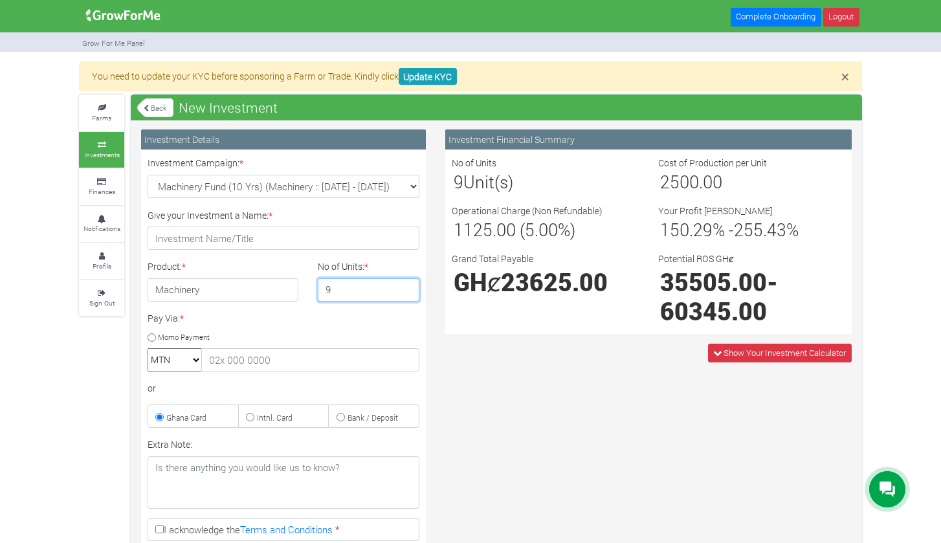
type input "10"
click at [406, 286] on input "10" at bounding box center [369, 289] width 102 height 23
click at [724, 355] on span "Show Your Investment Calculator" at bounding box center [785, 353] width 122 height 12
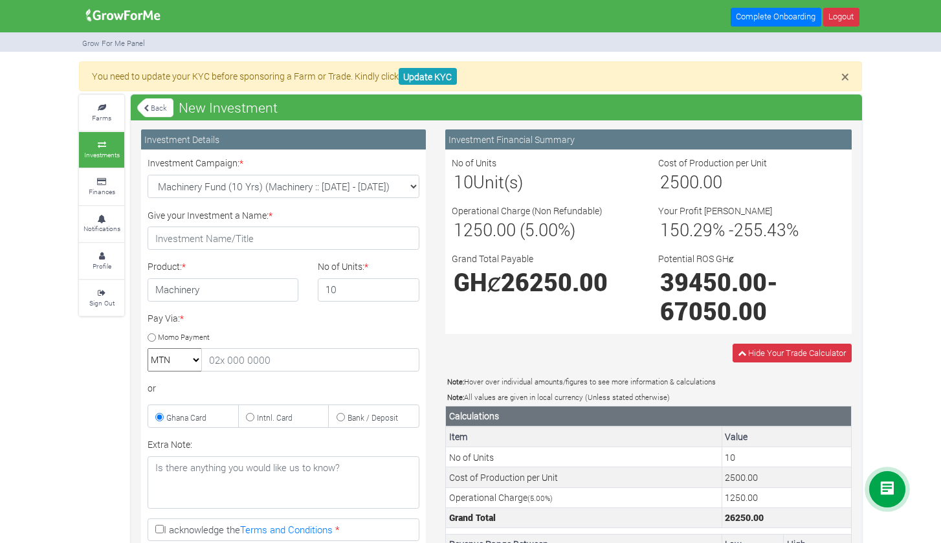
click at [161, 104] on link "Back" at bounding box center [155, 107] width 36 height 21
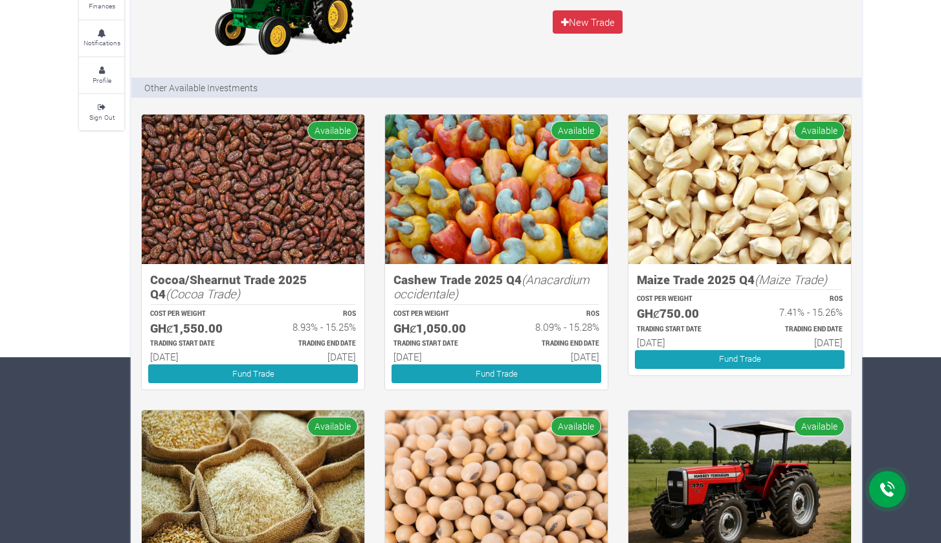
scroll to position [196, 0]
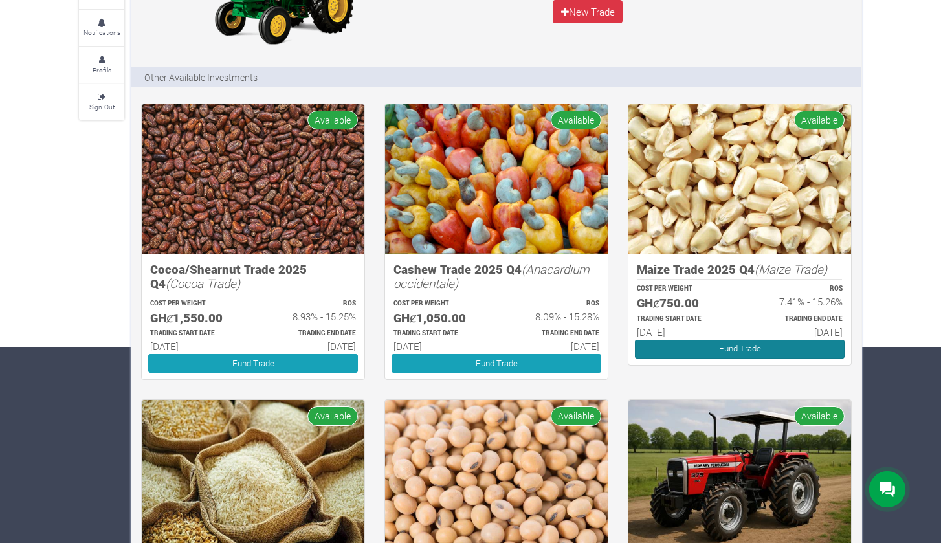
click at [731, 348] on link "Fund Trade" at bounding box center [740, 349] width 210 height 19
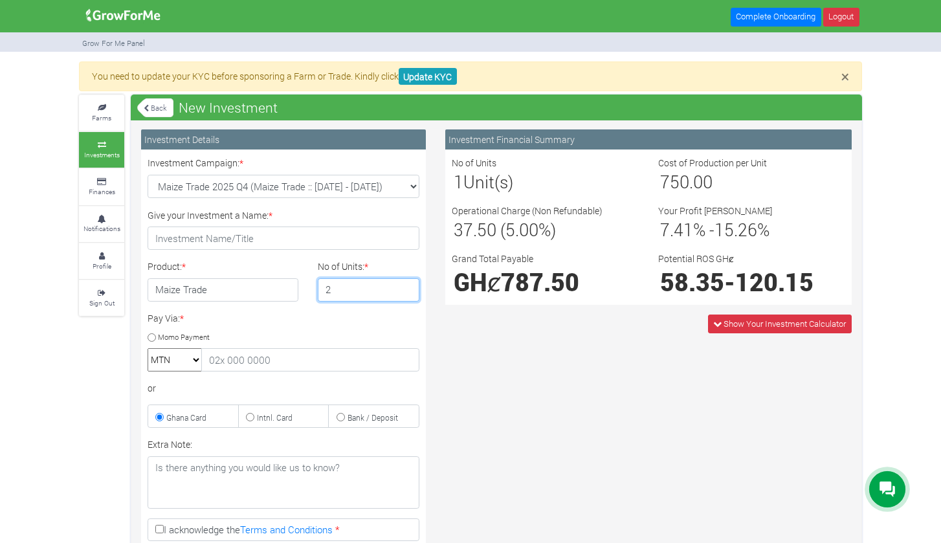
click at [404, 286] on input "2" at bounding box center [369, 289] width 102 height 23
click at [404, 286] on input "3" at bounding box center [369, 289] width 102 height 23
click at [404, 286] on input "4" at bounding box center [369, 289] width 102 height 23
click at [404, 286] on input "5" at bounding box center [369, 289] width 102 height 23
click at [404, 286] on input "6" at bounding box center [369, 289] width 102 height 23
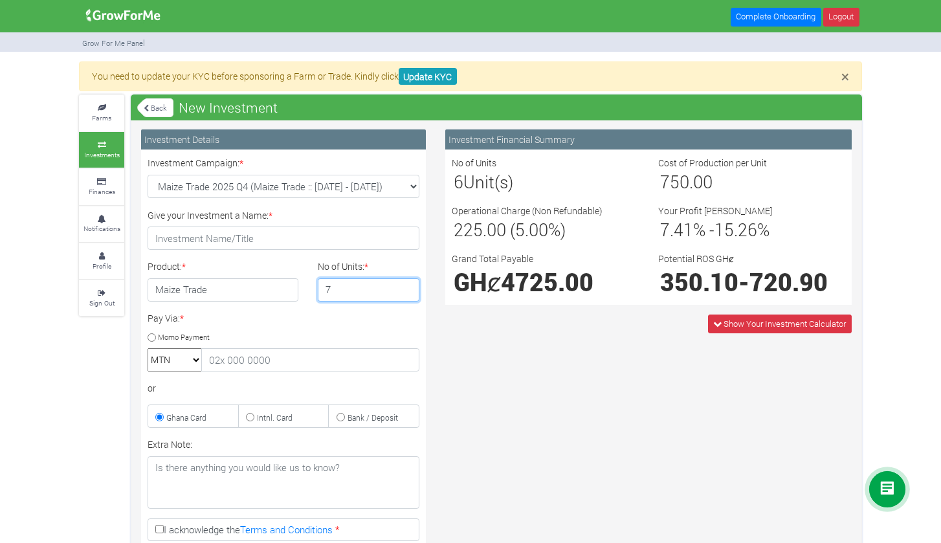
click at [404, 286] on input "7" at bounding box center [369, 289] width 102 height 23
click at [404, 286] on input "8" at bounding box center [369, 289] width 102 height 23
click at [404, 286] on input "9" at bounding box center [369, 289] width 102 height 23
type input "10"
click at [404, 286] on input "10" at bounding box center [369, 289] width 102 height 23
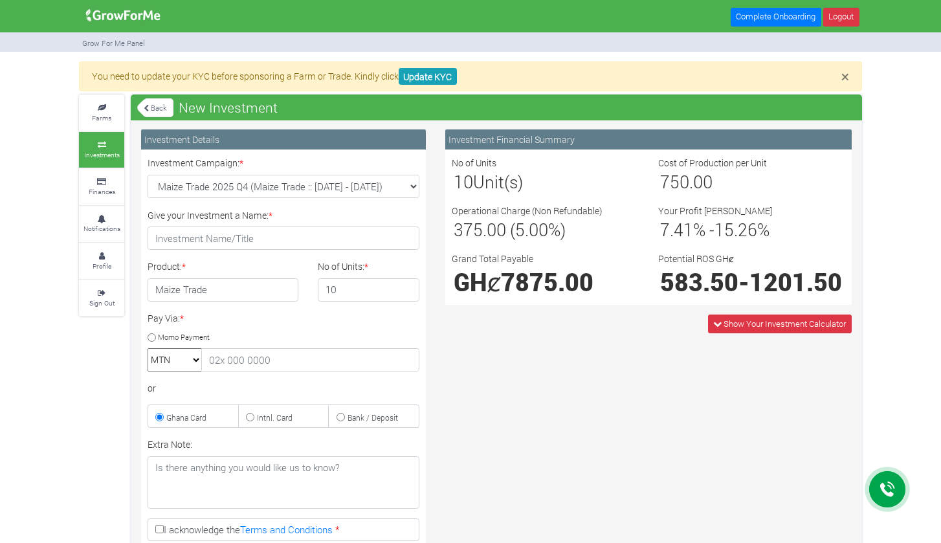
click at [149, 104] on link "Back" at bounding box center [155, 107] width 36 height 21
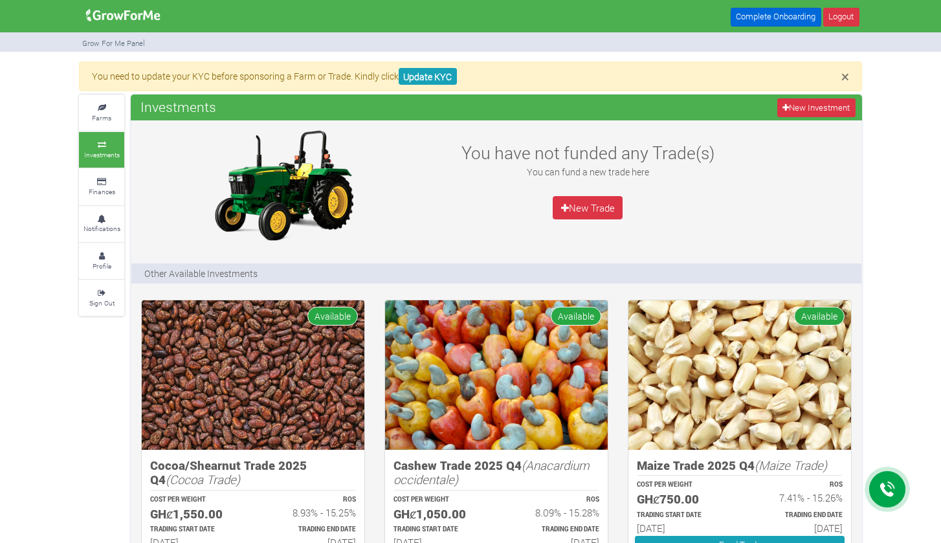
click at [766, 19] on link "Complete Onboarding" at bounding box center [776, 17] width 91 height 19
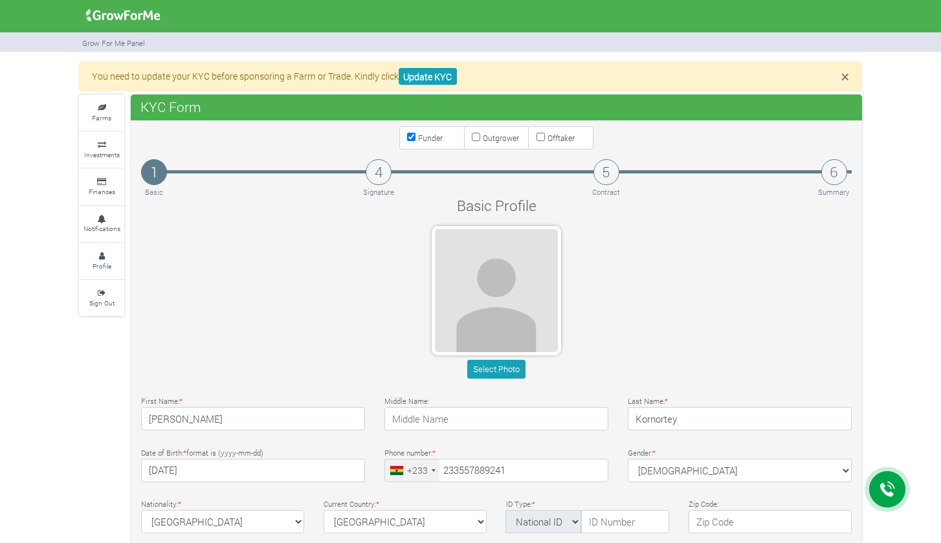
type input "55 788 9241"
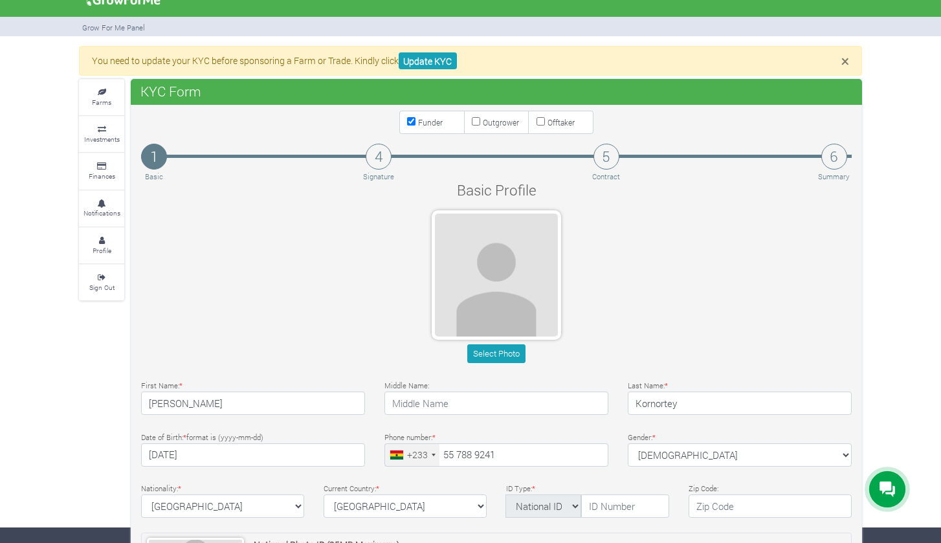
scroll to position [14, 0]
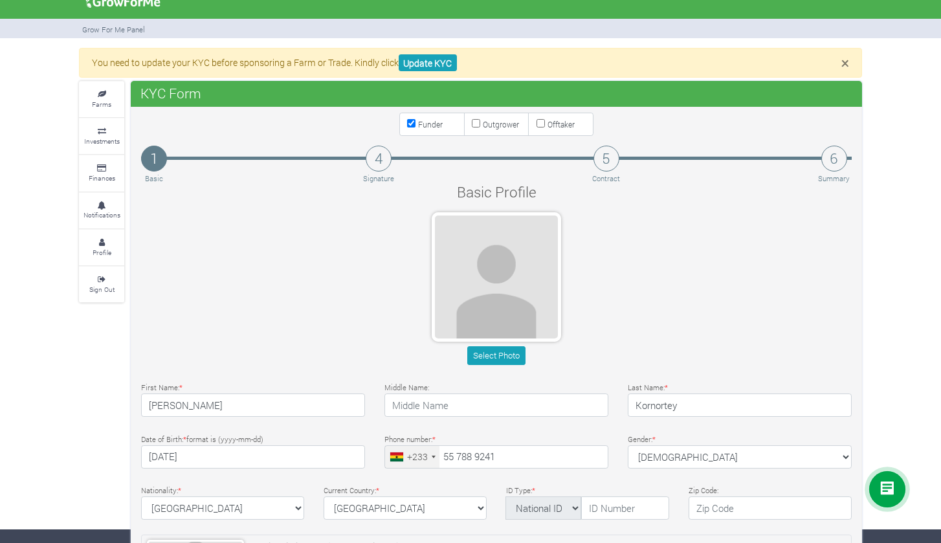
click at [475, 124] on input "Outgrower" at bounding box center [476, 123] width 8 height 8
checkbox input "true"
click at [541, 125] on input "Offtaker" at bounding box center [541, 123] width 8 height 8
checkbox input "true"
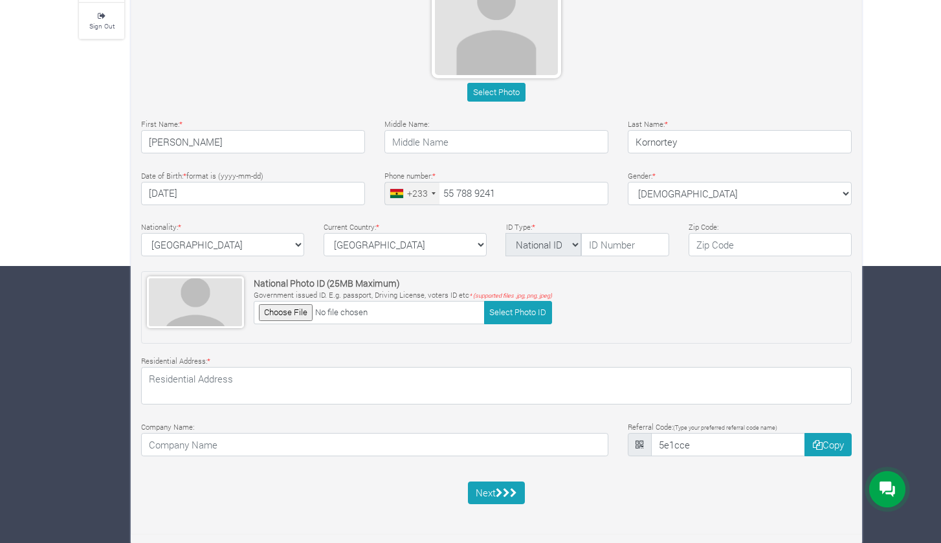
scroll to position [276, 0]
click at [507, 491] on icon "submit" at bounding box center [506, 494] width 7 height 10
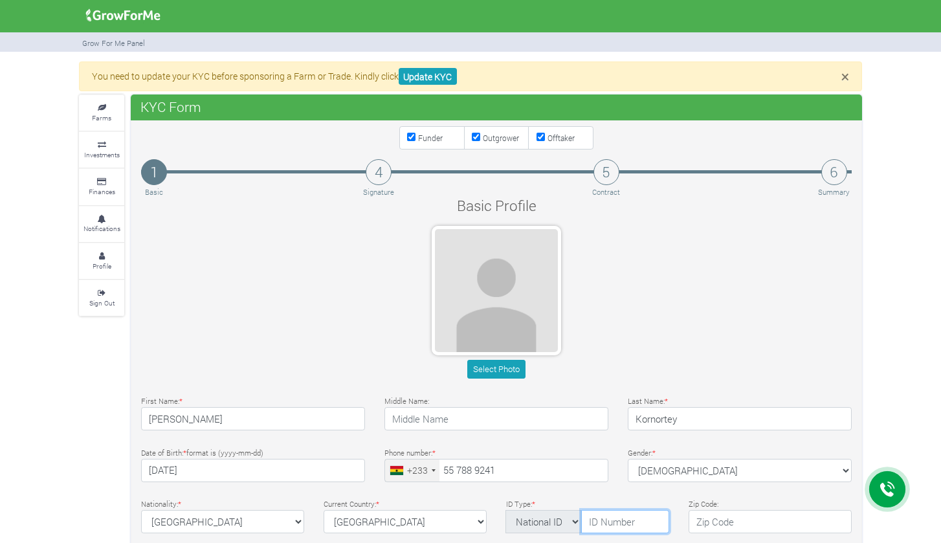
scroll to position [0, 0]
click at [424, 80] on link "Update KYC" at bounding box center [428, 76] width 58 height 17
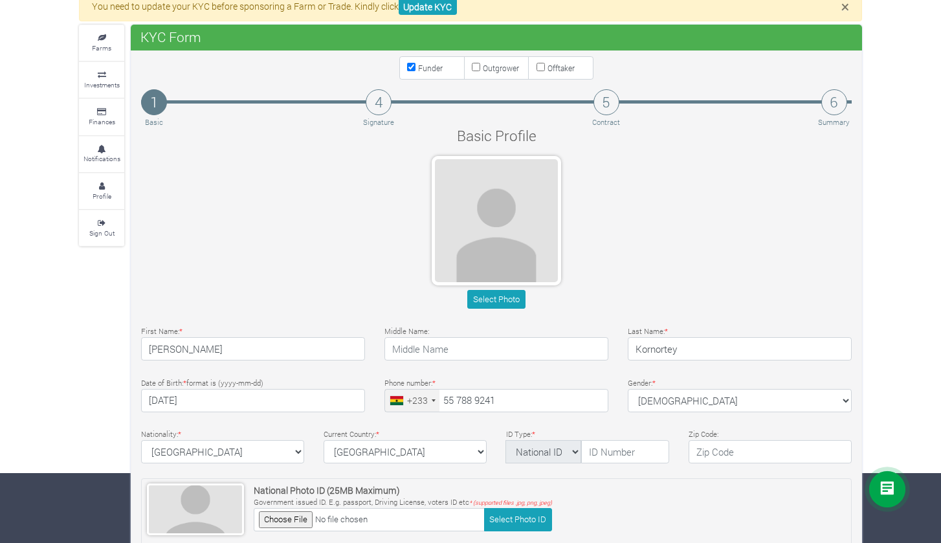
scroll to position [80, 0]
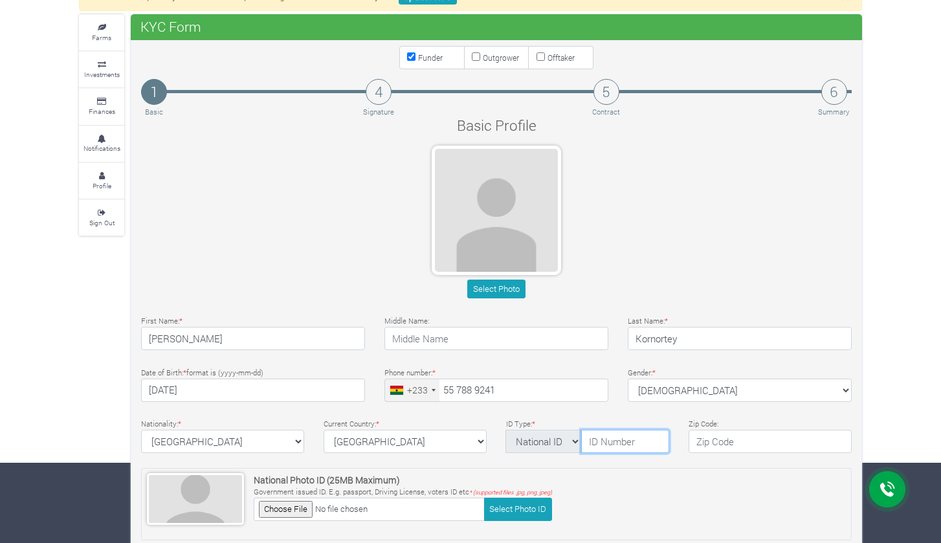
click at [600, 442] on input "text" at bounding box center [625, 441] width 88 height 23
type input "G"
type input "GHA-725979433-3"
click at [684, 460] on div "Basic Profile Select Photo First Name: * [PERSON_NAME] Middle Name: * *" at bounding box center [496, 415] width 730 height 601
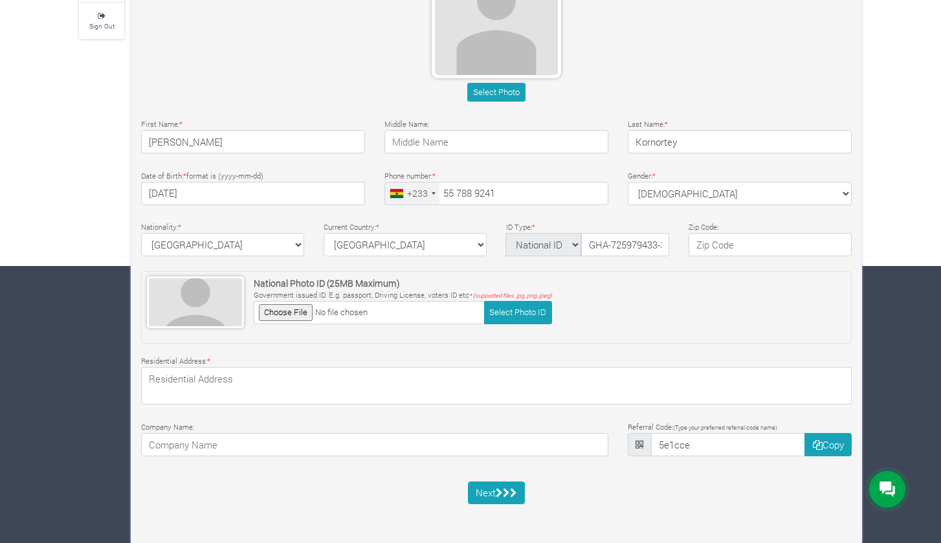
scroll to position [276, 0]
click at [502, 493] on icon "submit" at bounding box center [499, 494] width 7 height 10
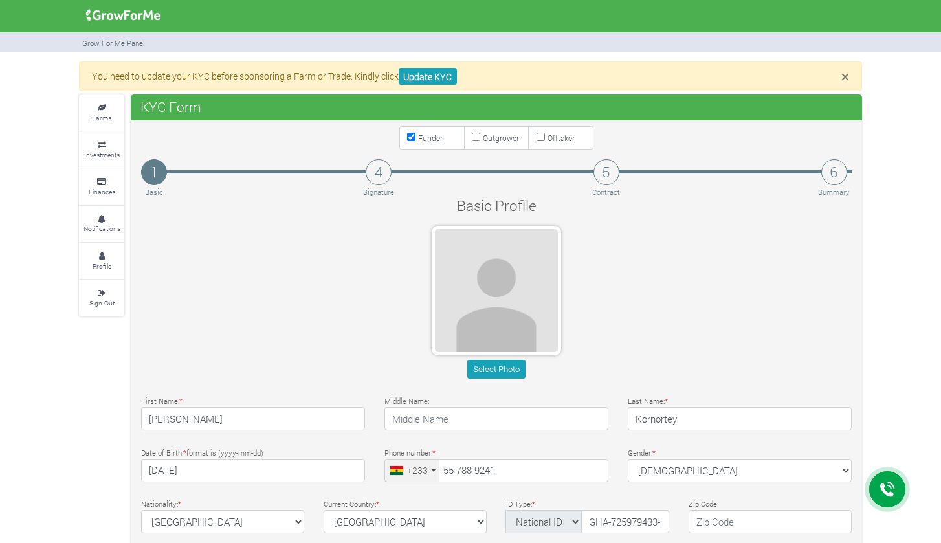
scroll to position [0, 0]
click at [114, 109] on icon at bounding box center [101, 108] width 39 height 6
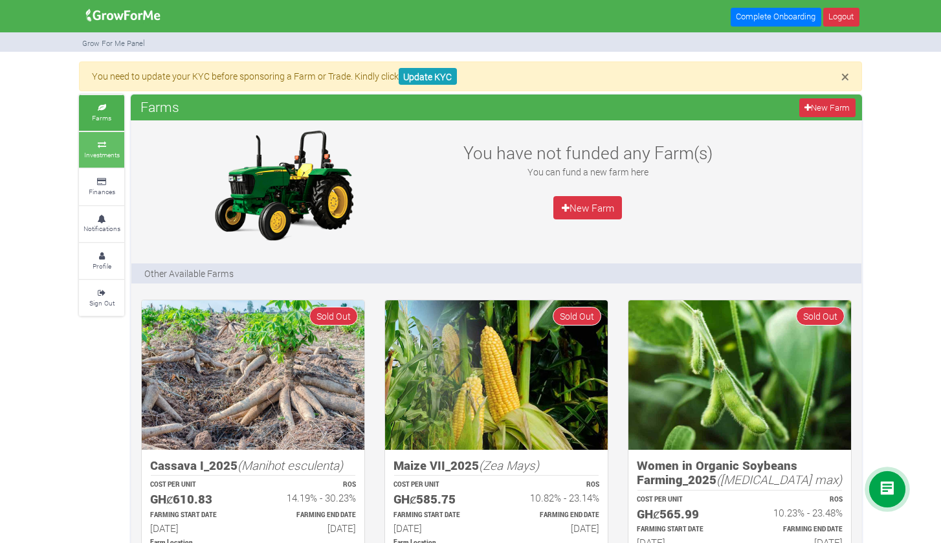
click at [109, 150] on small "Investments" at bounding box center [102, 154] width 36 height 9
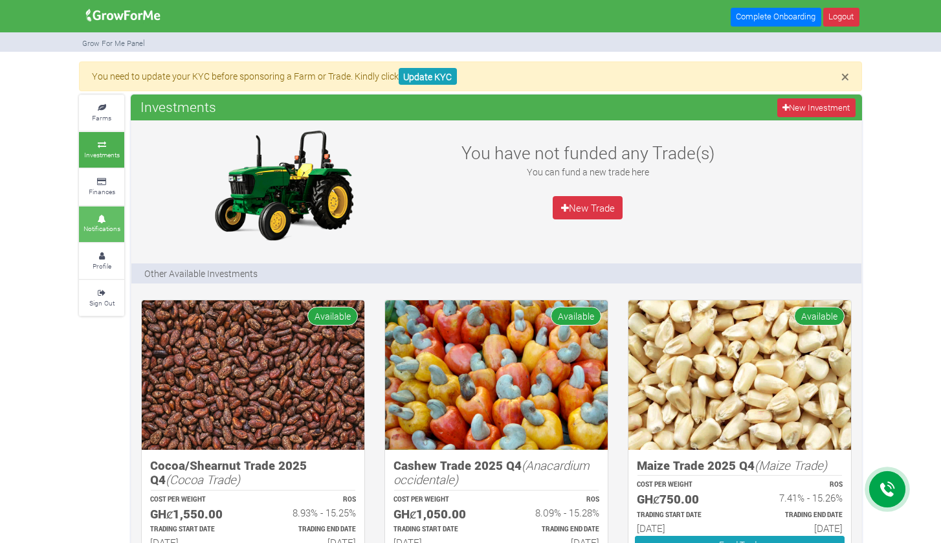
click at [105, 224] on small "Notifications" at bounding box center [102, 228] width 37 height 9
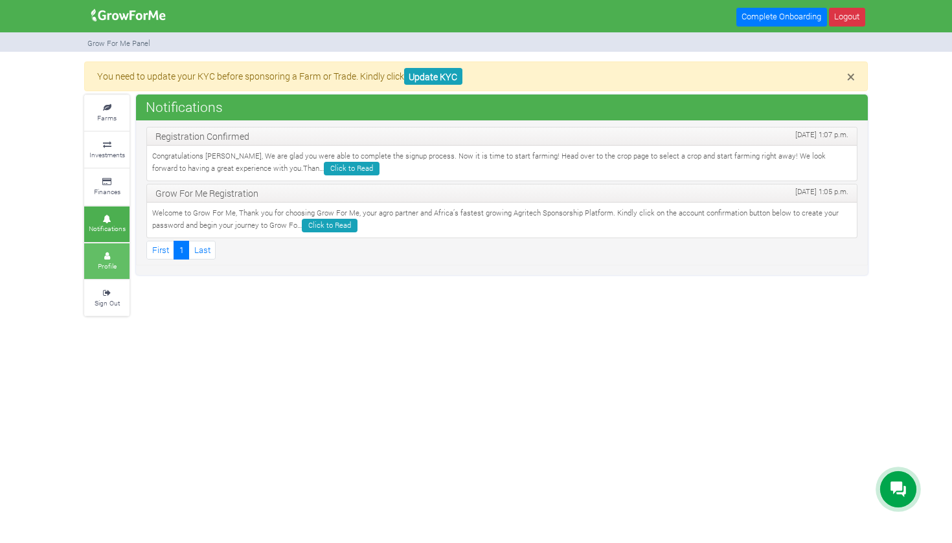
click at [105, 253] on icon at bounding box center [106, 256] width 39 height 6
